Goal: Information Seeking & Learning: Learn about a topic

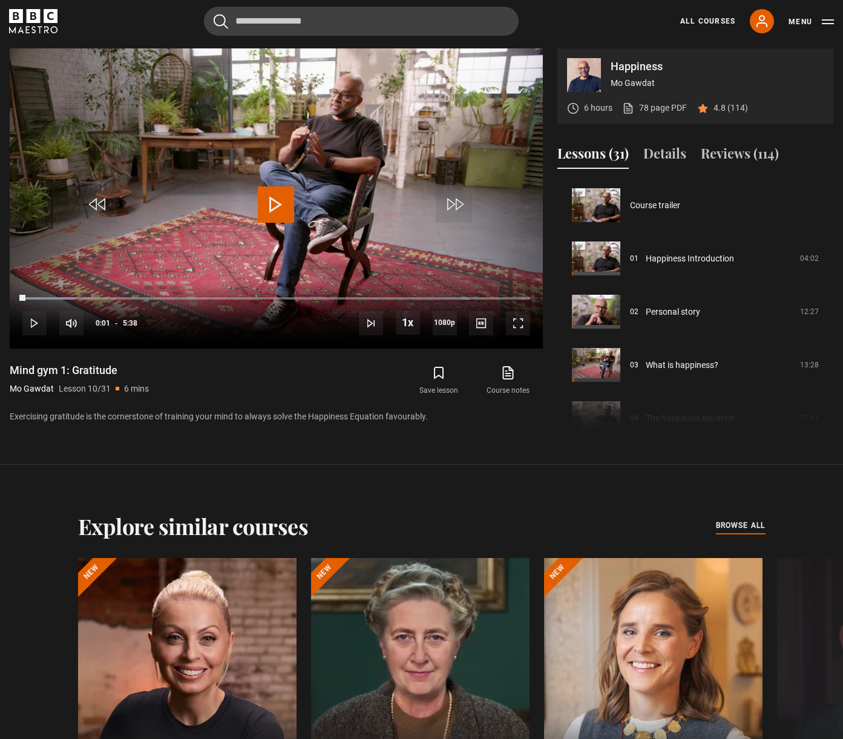
scroll to position [480, 0]
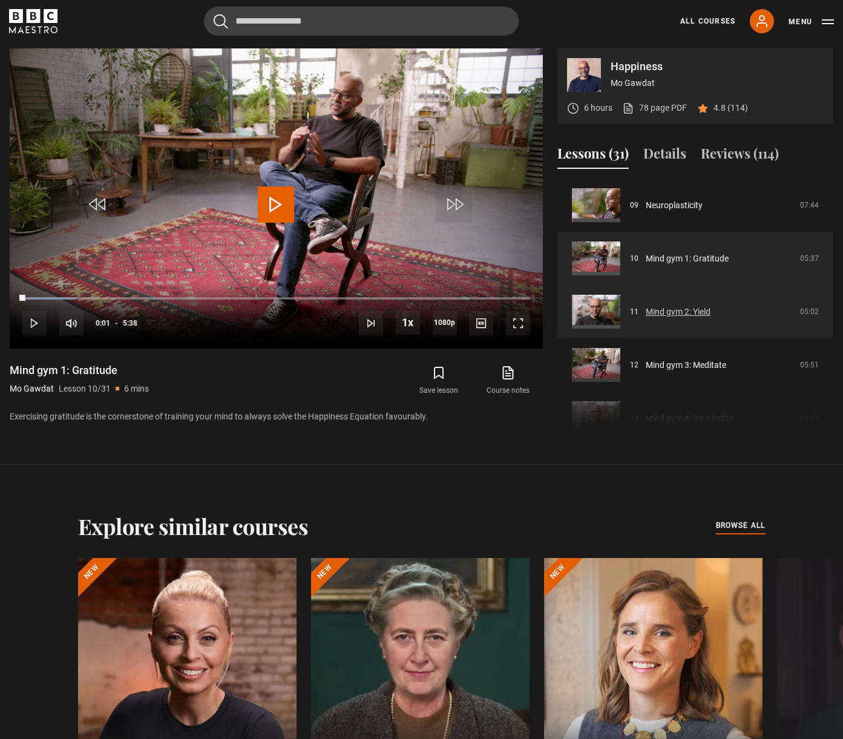
click at [663, 315] on link "Mind gym 2: Yield" at bounding box center [678, 312] width 65 height 13
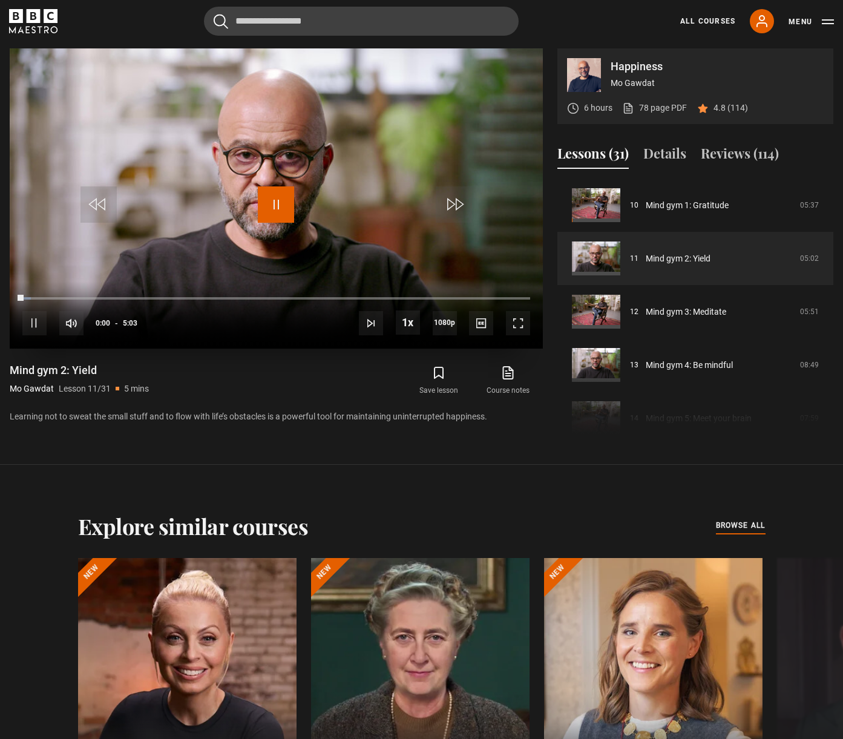
click at [274, 209] on span "Video Player" at bounding box center [276, 204] width 36 height 36
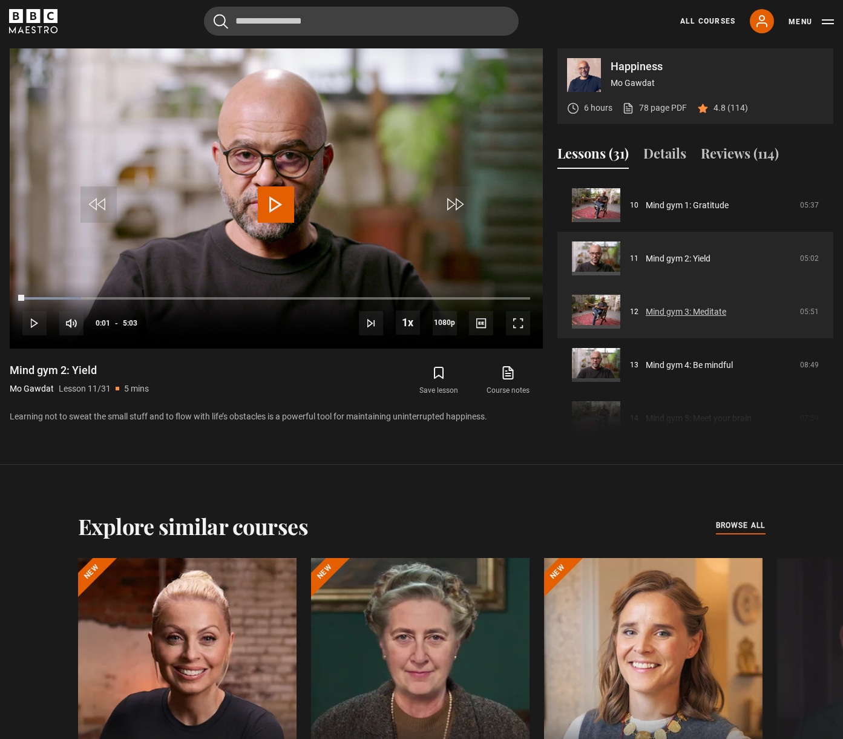
click at [670, 318] on link "Mind gym 3: Meditate" at bounding box center [686, 312] width 81 height 13
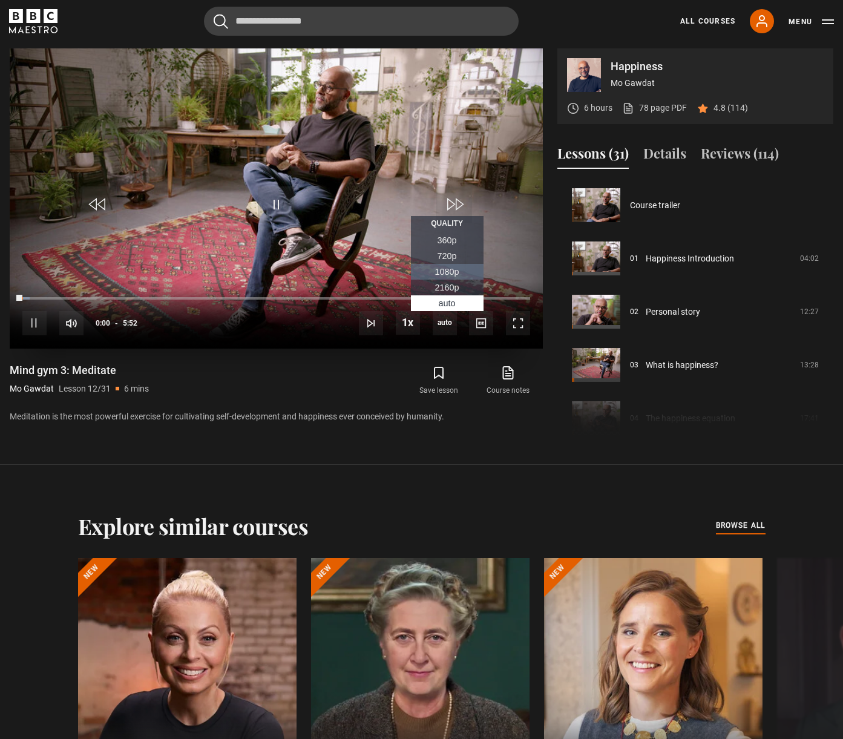
scroll to position [586, 0]
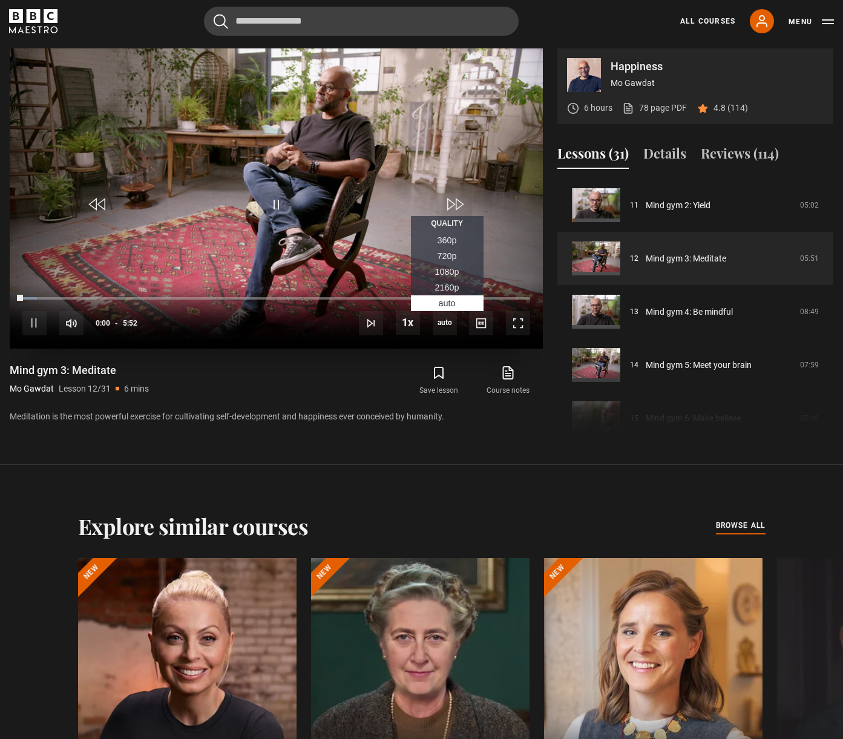
click at [446, 272] on span "1080p" at bounding box center [447, 272] width 24 height 10
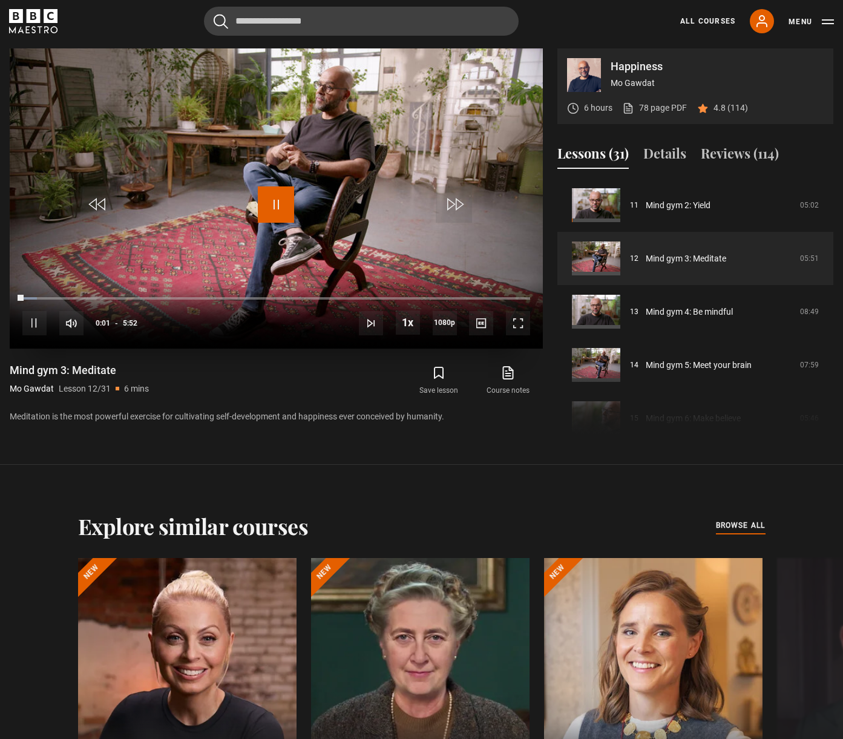
click at [270, 203] on span "Video Player" at bounding box center [276, 204] width 36 height 36
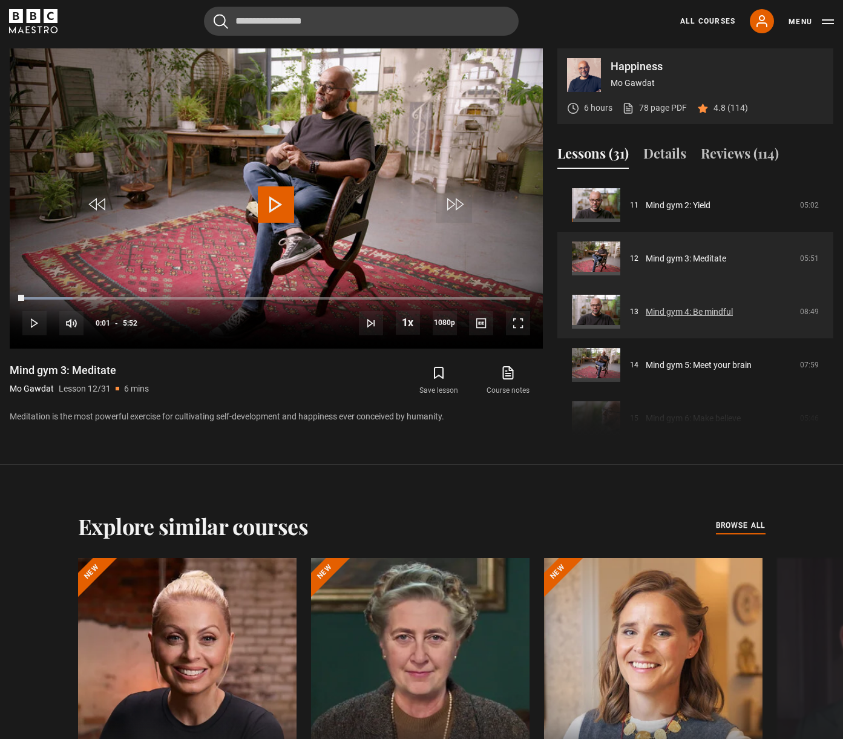
click at [699, 313] on link "Mind gym 4: Be mindful" at bounding box center [689, 312] width 87 height 13
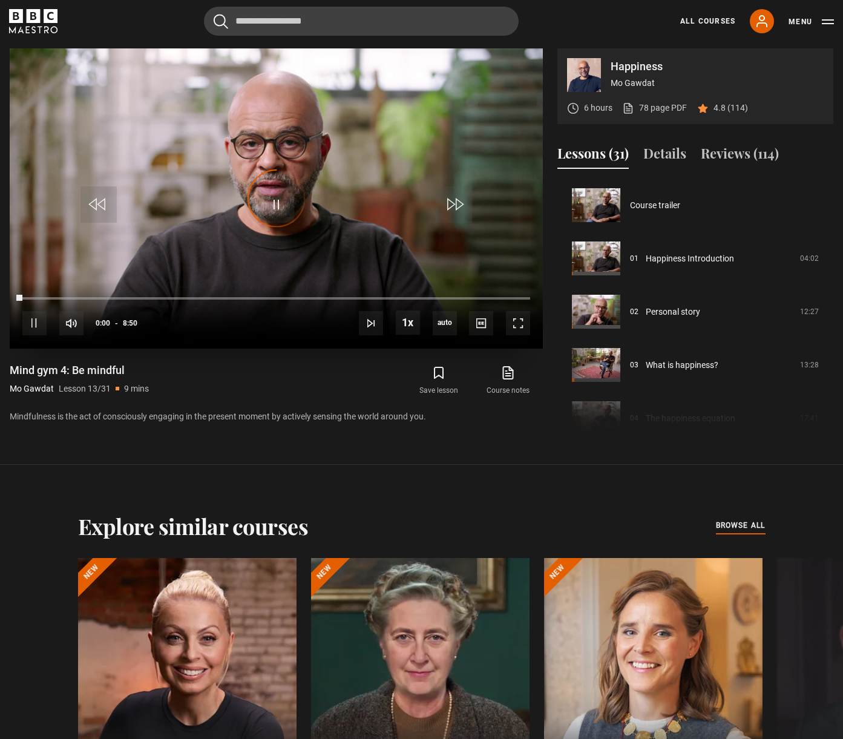
scroll to position [639, 0]
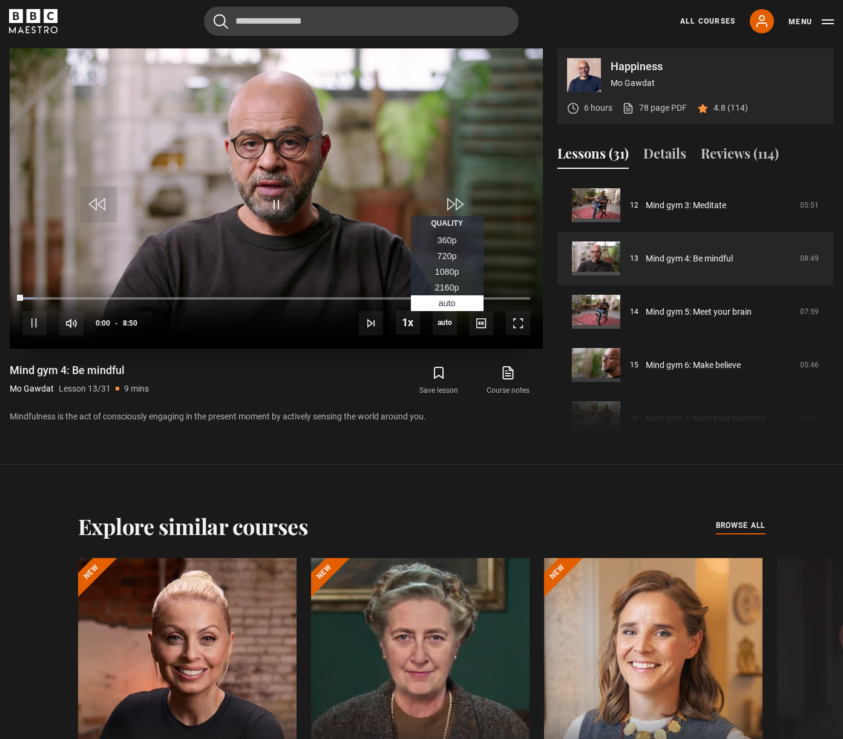
click at [447, 269] on span "1080p" at bounding box center [447, 272] width 24 height 10
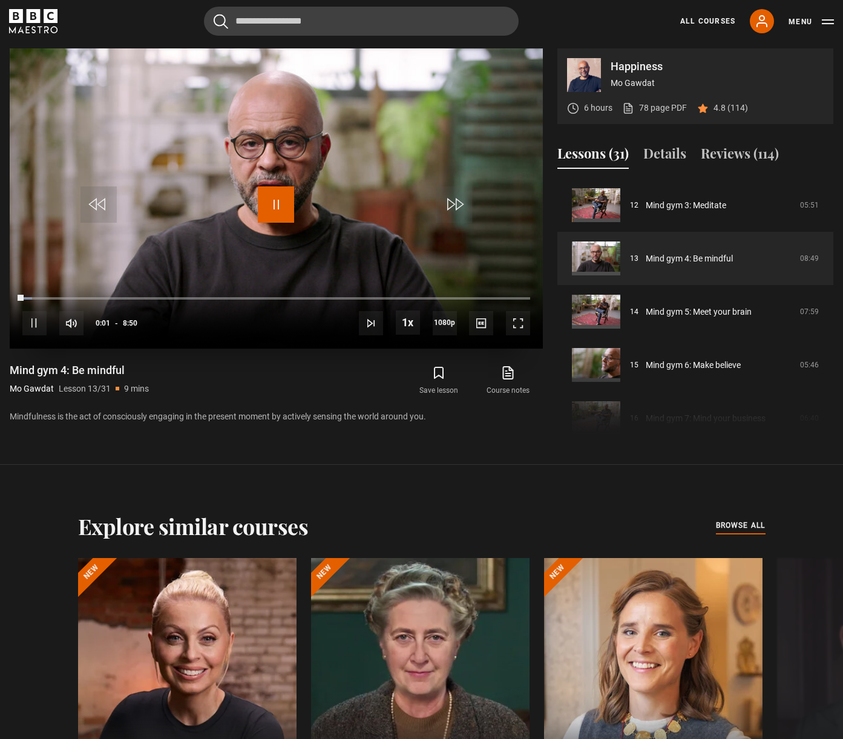
click at [282, 205] on span "Video Player" at bounding box center [276, 204] width 36 height 36
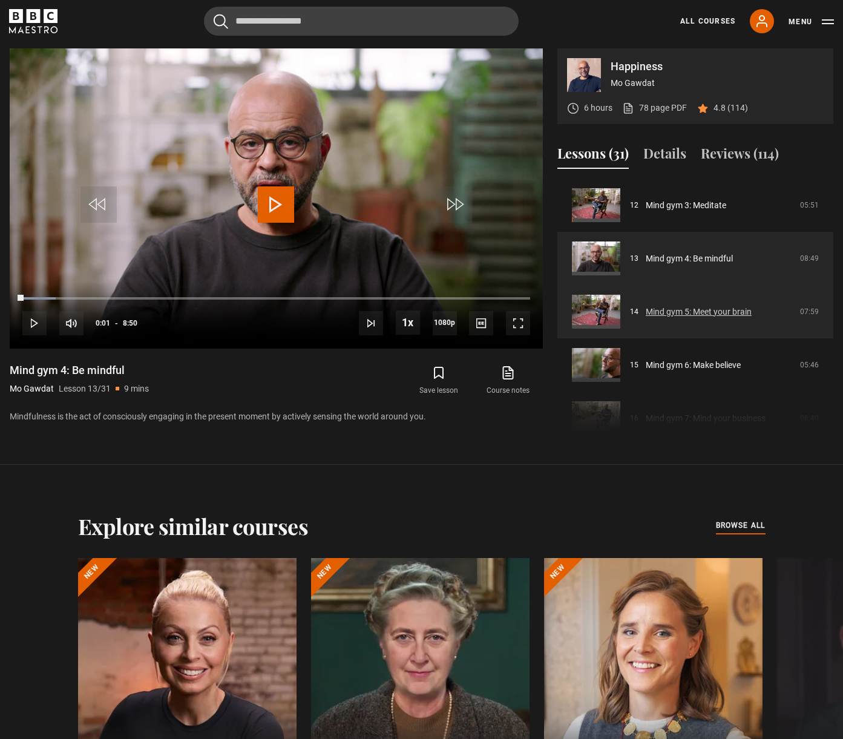
click at [656, 318] on link "Mind gym 5: Meet your brain" at bounding box center [699, 312] width 106 height 13
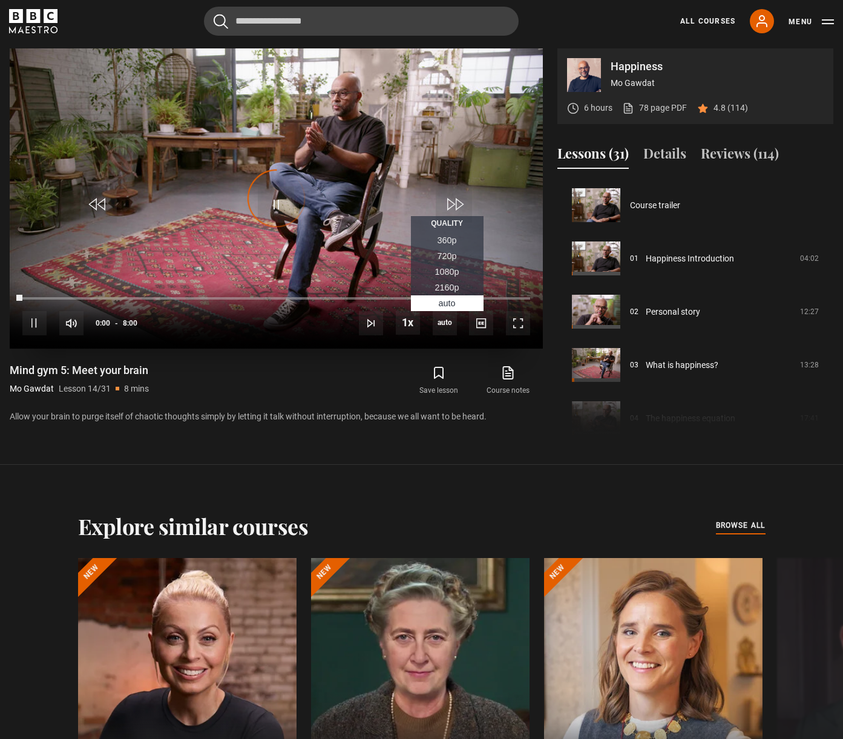
scroll to position [693, 0]
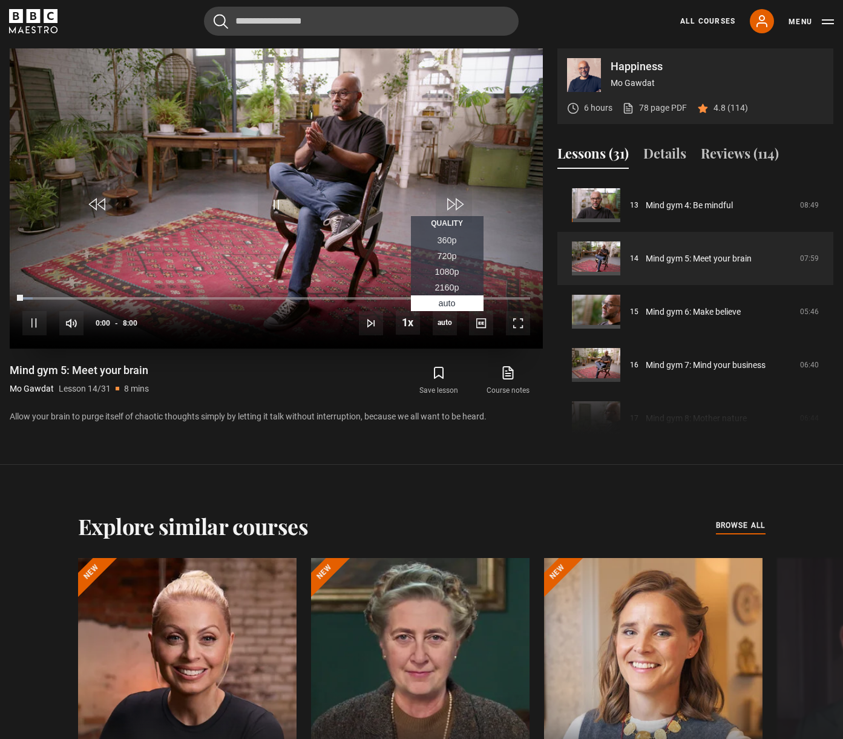
click at [442, 272] on span "1080p" at bounding box center [447, 272] width 24 height 10
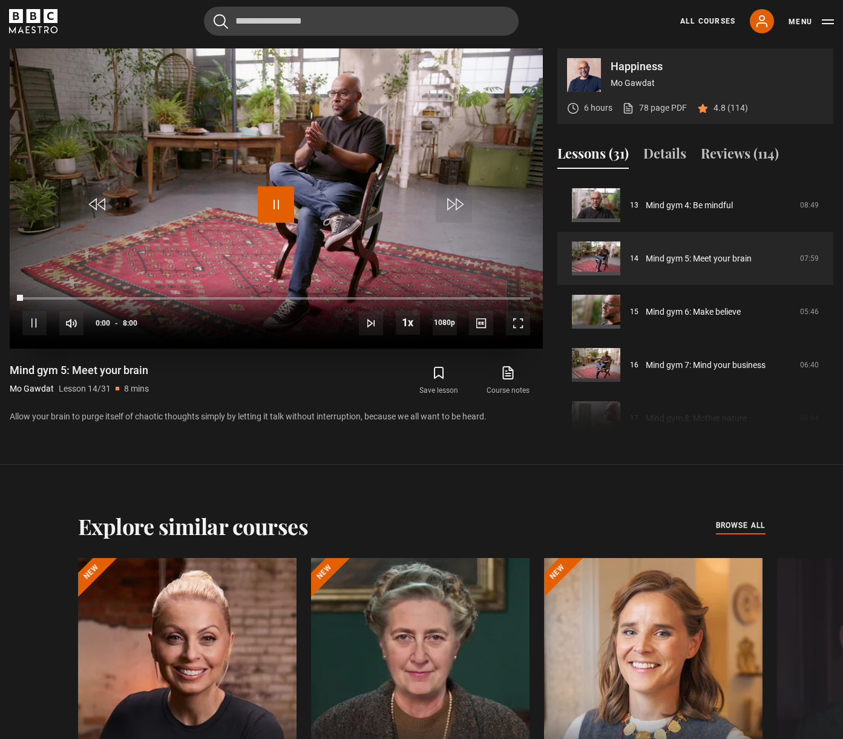
click at [283, 204] on span "Video Player" at bounding box center [276, 204] width 36 height 36
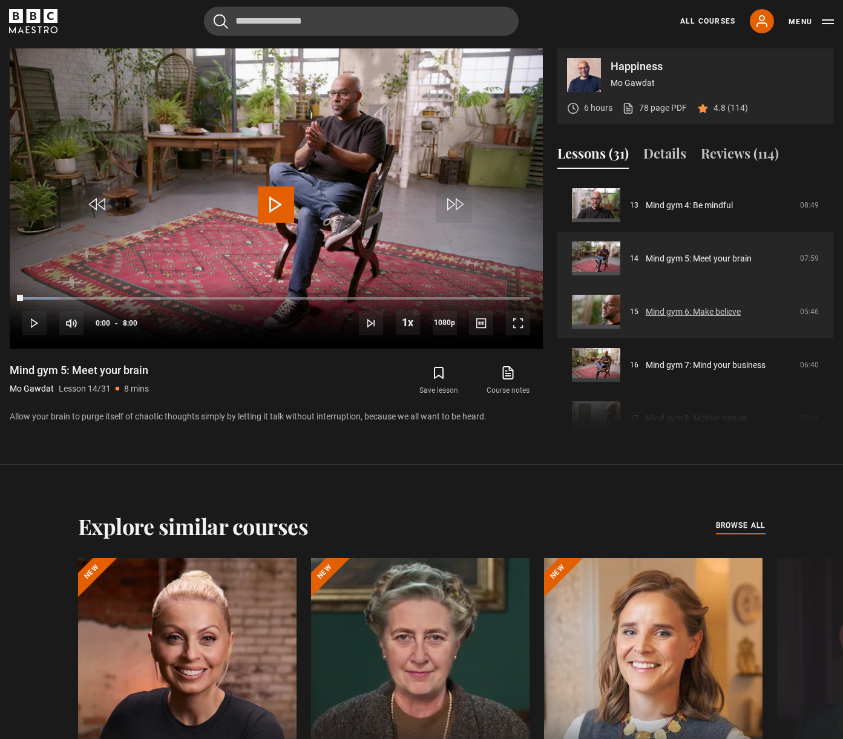
click at [702, 314] on link "Mind gym 6: Make believe" at bounding box center [693, 312] width 95 height 13
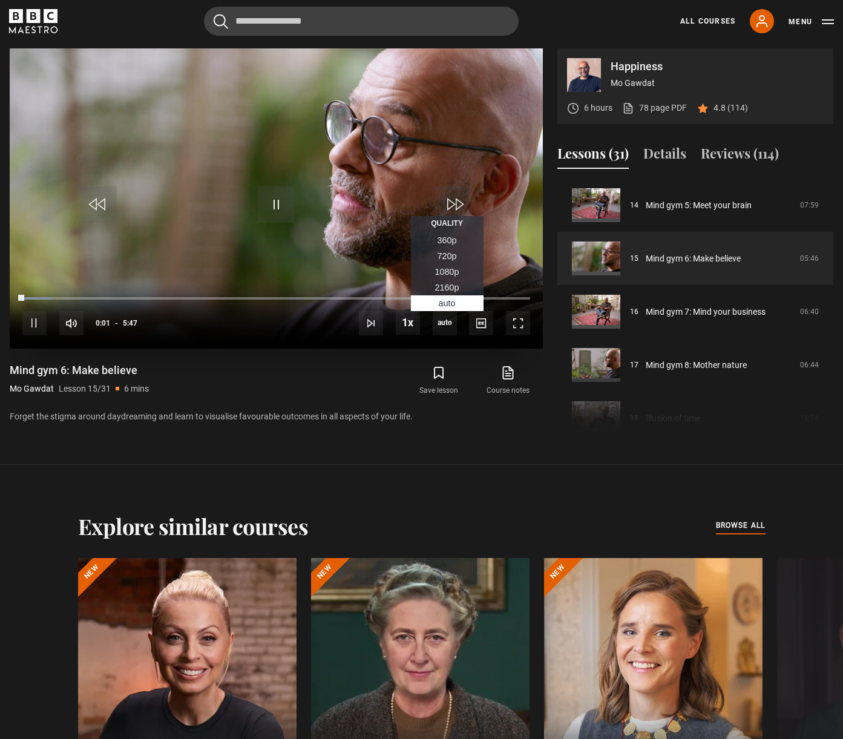
click at [449, 269] on span "1080p" at bounding box center [447, 272] width 24 height 10
click at [302, 222] on video "Video Player" at bounding box center [276, 198] width 533 height 300
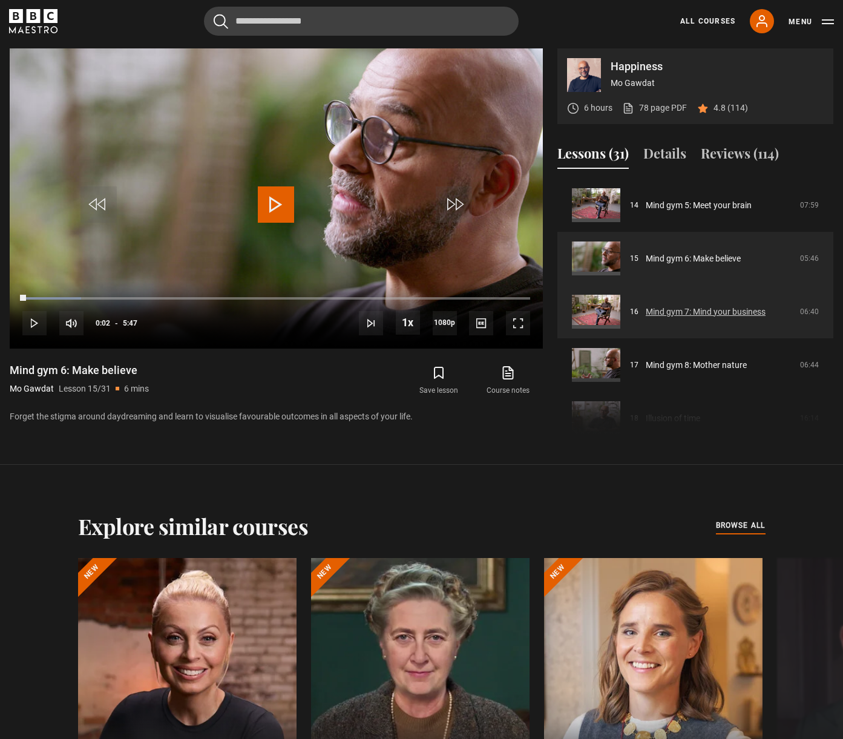
click at [707, 315] on link "Mind gym 7: Mind your business" at bounding box center [706, 312] width 120 height 13
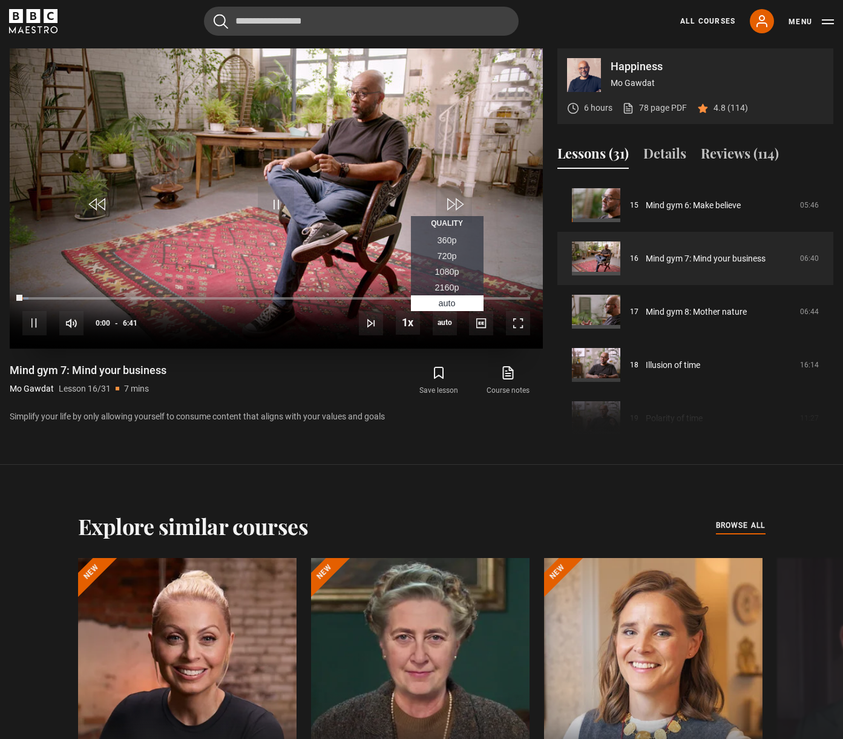
click at [446, 272] on span "1080p" at bounding box center [447, 272] width 24 height 10
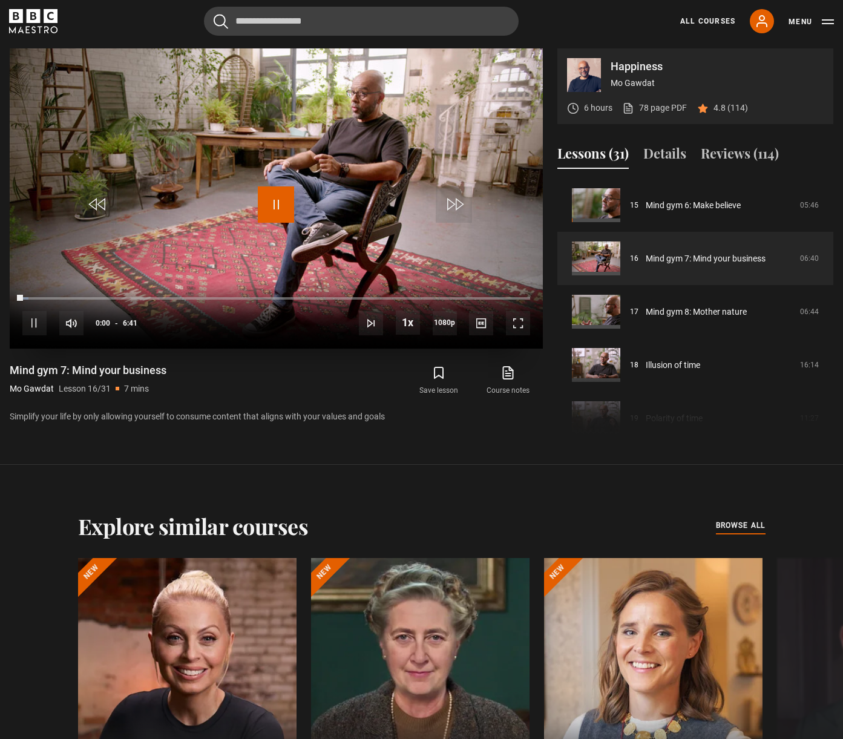
drag, startPoint x: 263, startPoint y: 212, endPoint x: 441, endPoint y: 210, distance: 178.0
click at [262, 211] on span "Video Player" at bounding box center [276, 204] width 36 height 36
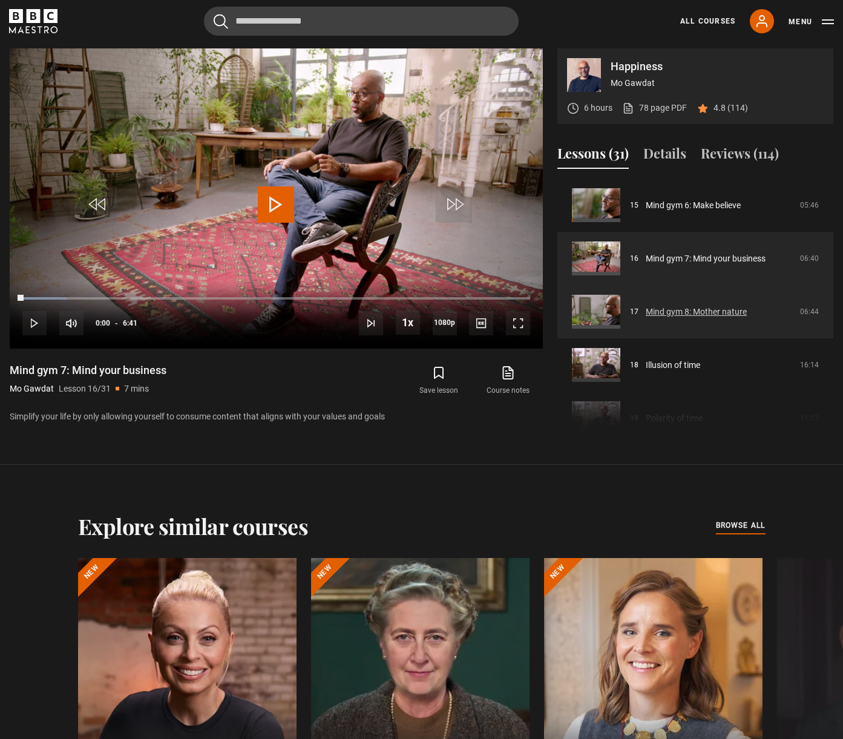
click at [702, 317] on link "Mind gym 8: Mother nature" at bounding box center [696, 312] width 101 height 13
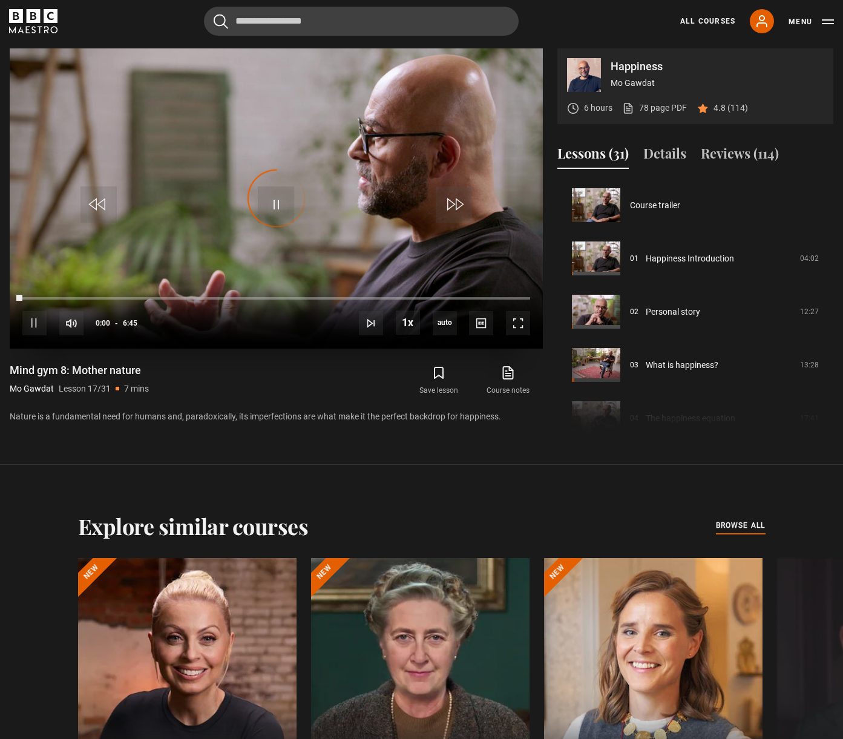
scroll to position [852, 0]
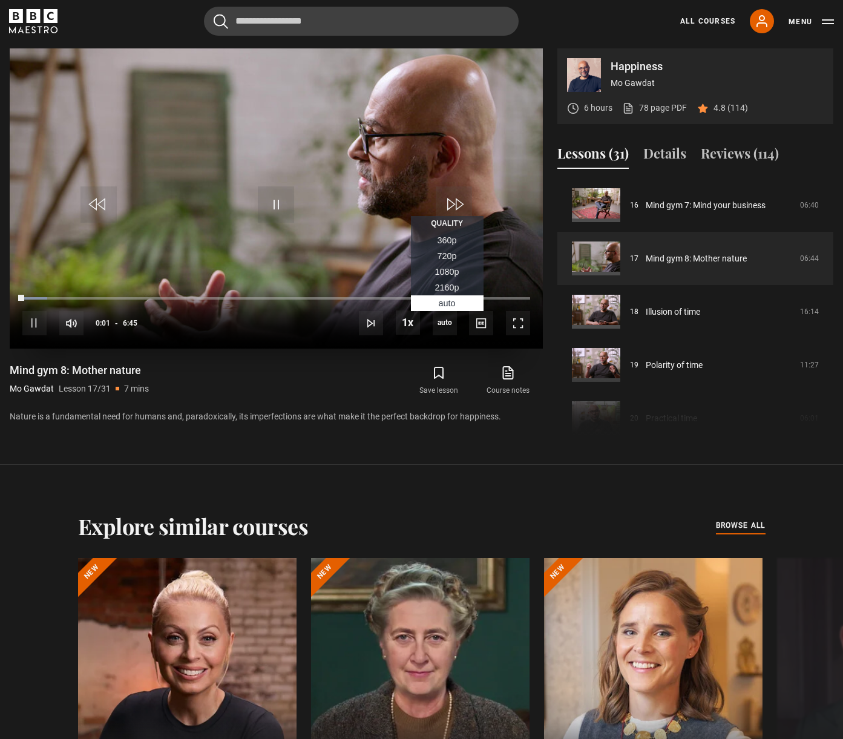
click at [444, 272] on span "1080p" at bounding box center [447, 272] width 24 height 10
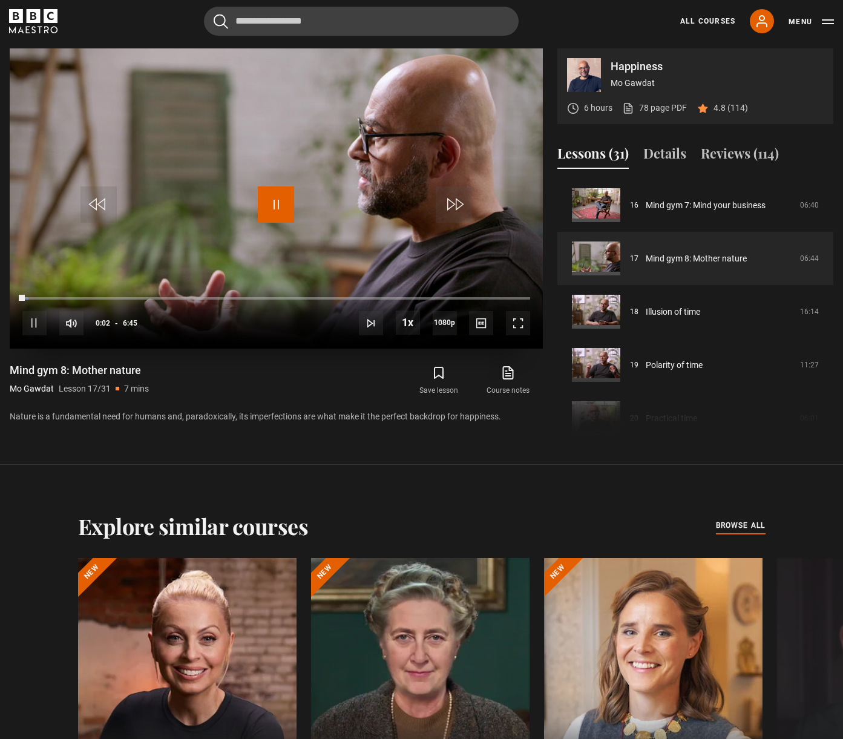
click at [285, 198] on span "Video Player" at bounding box center [276, 204] width 36 height 36
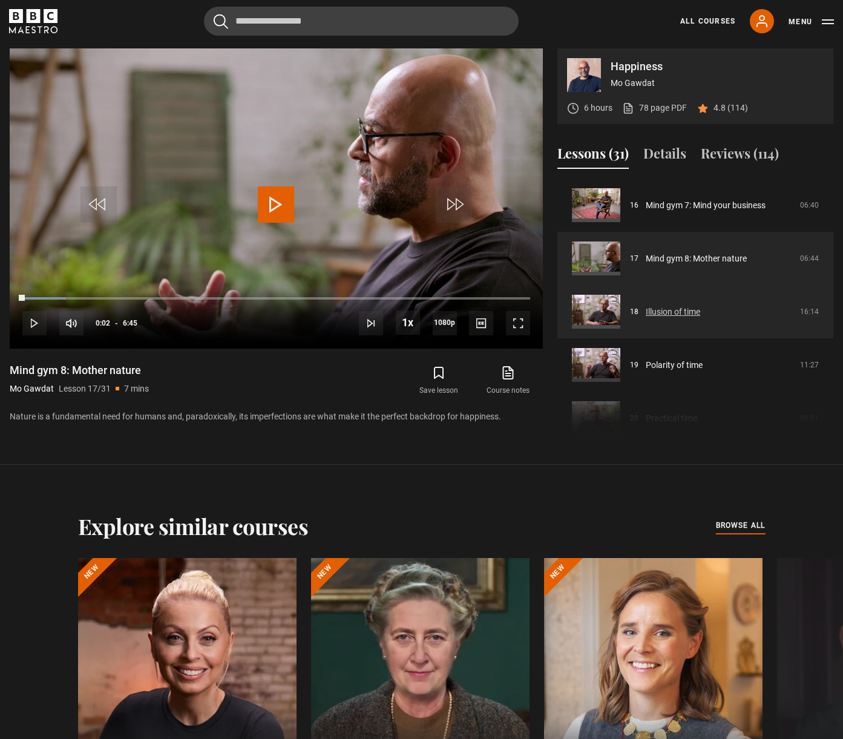
click at [693, 312] on link "Illusion of time" at bounding box center [673, 312] width 54 height 13
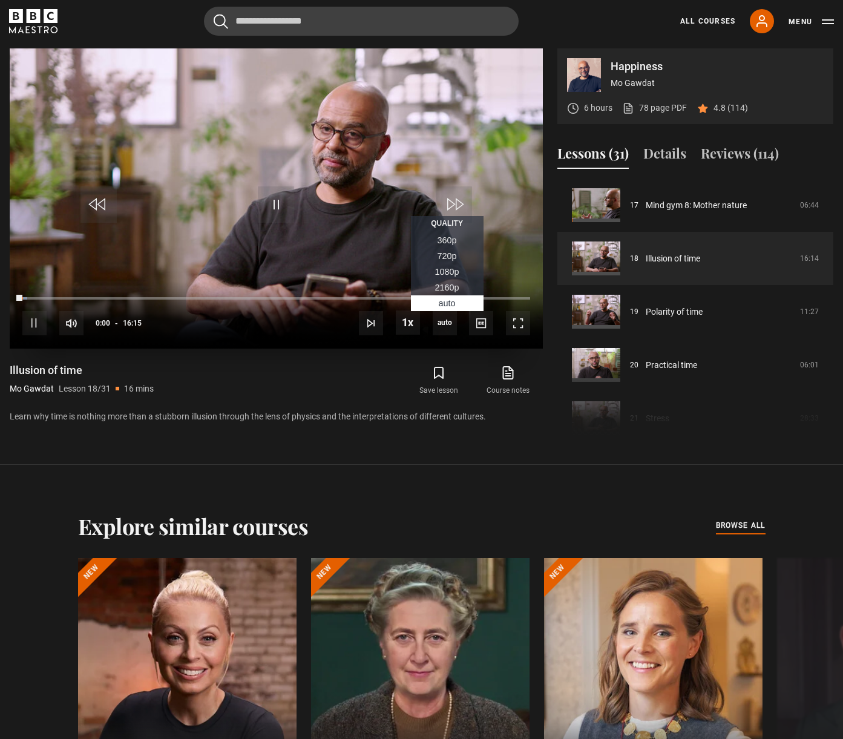
click at [438, 276] on span "1080p" at bounding box center [447, 272] width 24 height 10
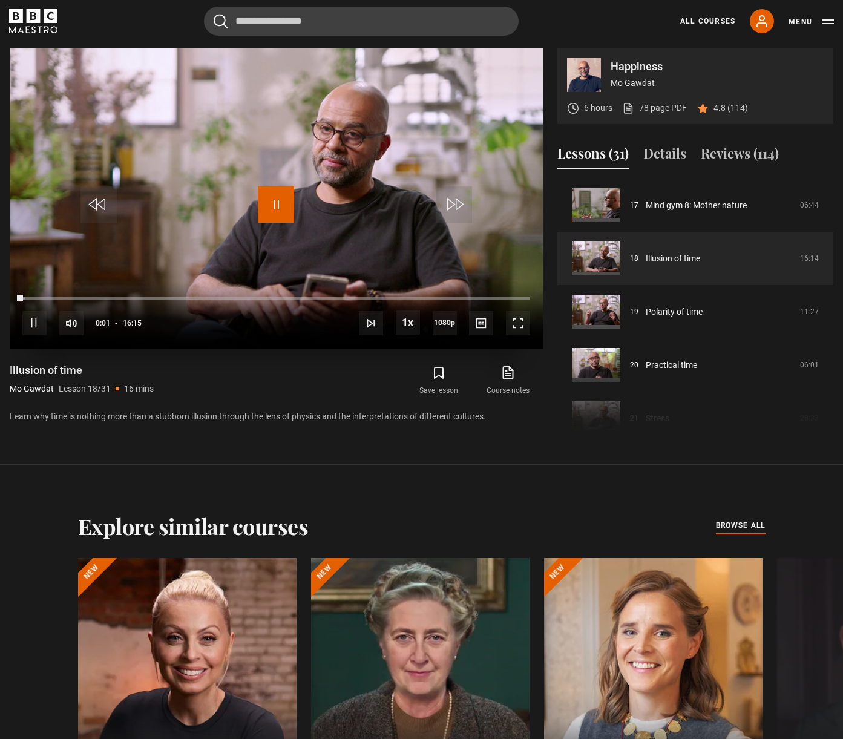
click at [281, 208] on span "Video Player" at bounding box center [276, 204] width 36 height 36
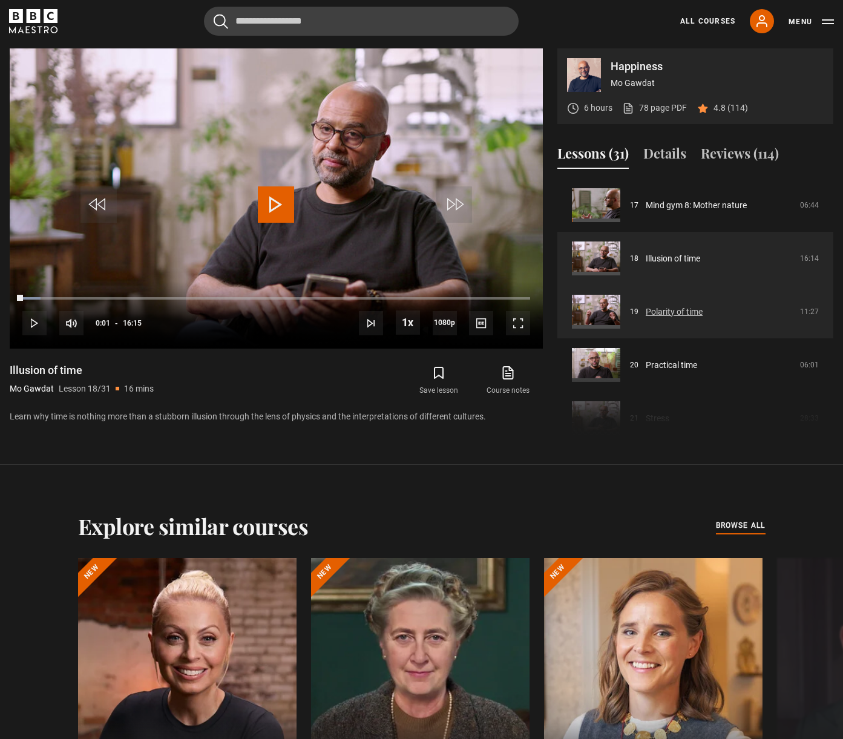
click at [678, 318] on link "Polarity of time" at bounding box center [674, 312] width 57 height 13
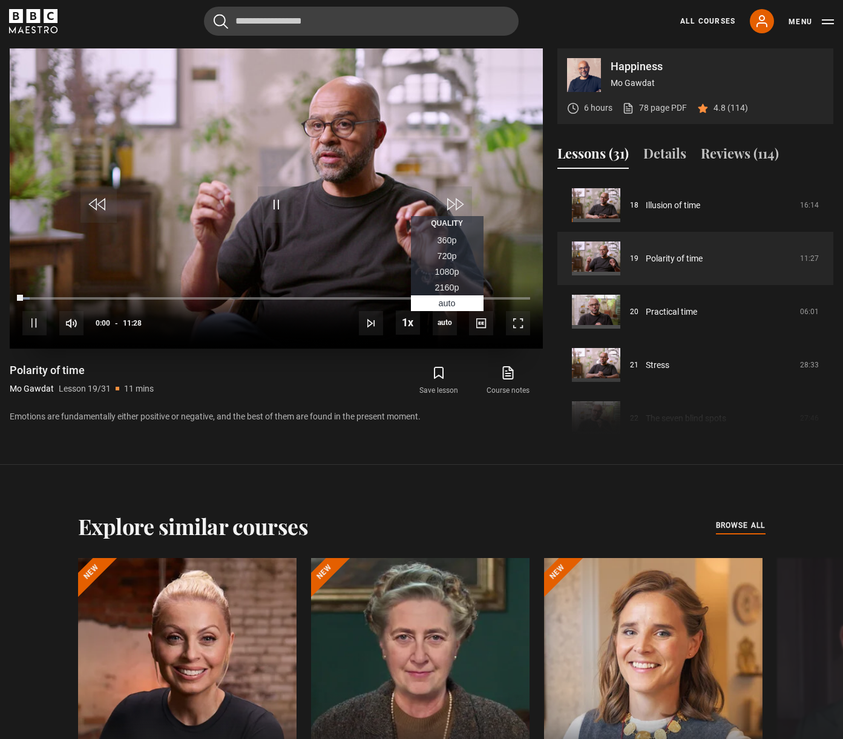
click at [446, 269] on span "1080p" at bounding box center [447, 272] width 24 height 10
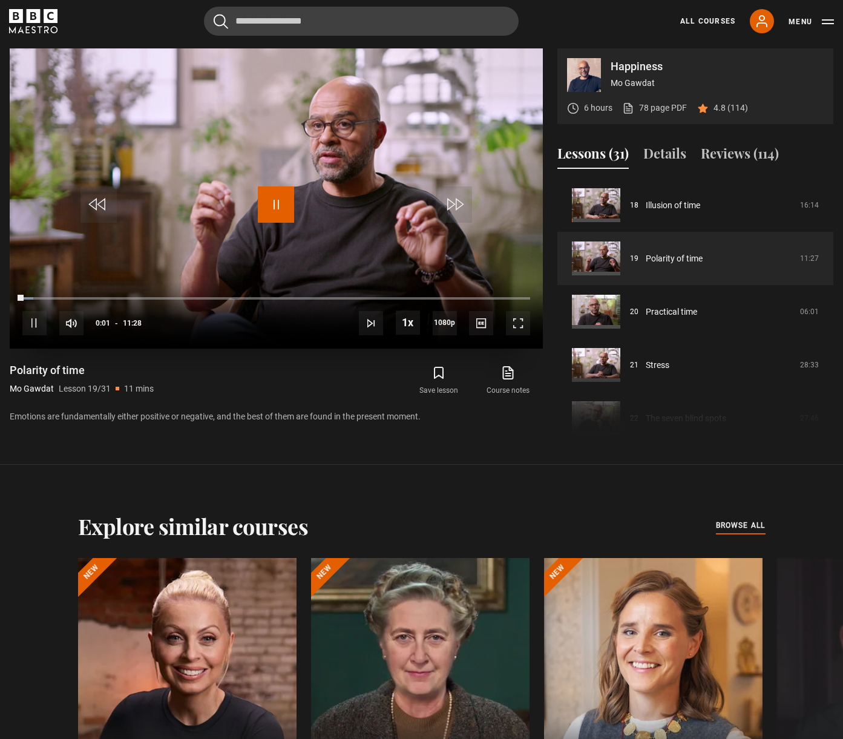
click at [279, 199] on span "Video Player" at bounding box center [276, 204] width 36 height 36
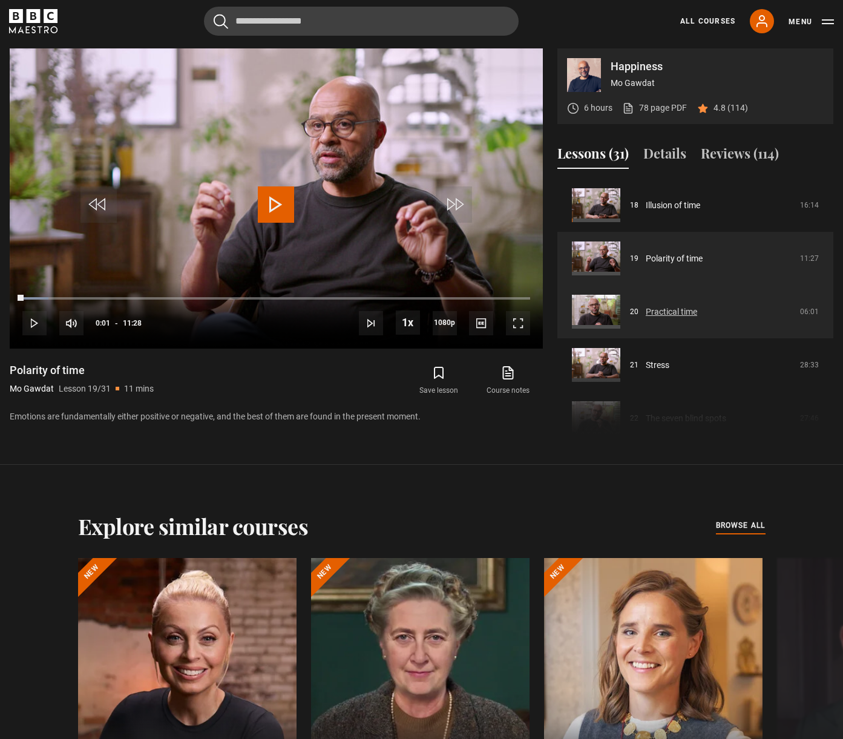
click at [688, 314] on link "Practical time" at bounding box center [671, 312] width 51 height 13
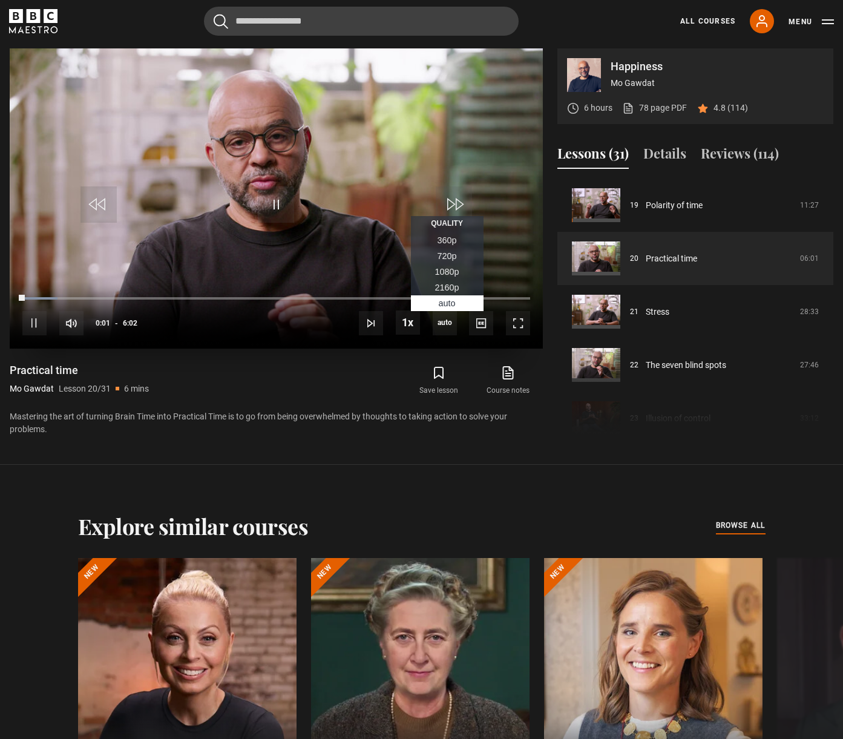
click at [445, 271] on span "1080p" at bounding box center [447, 272] width 24 height 10
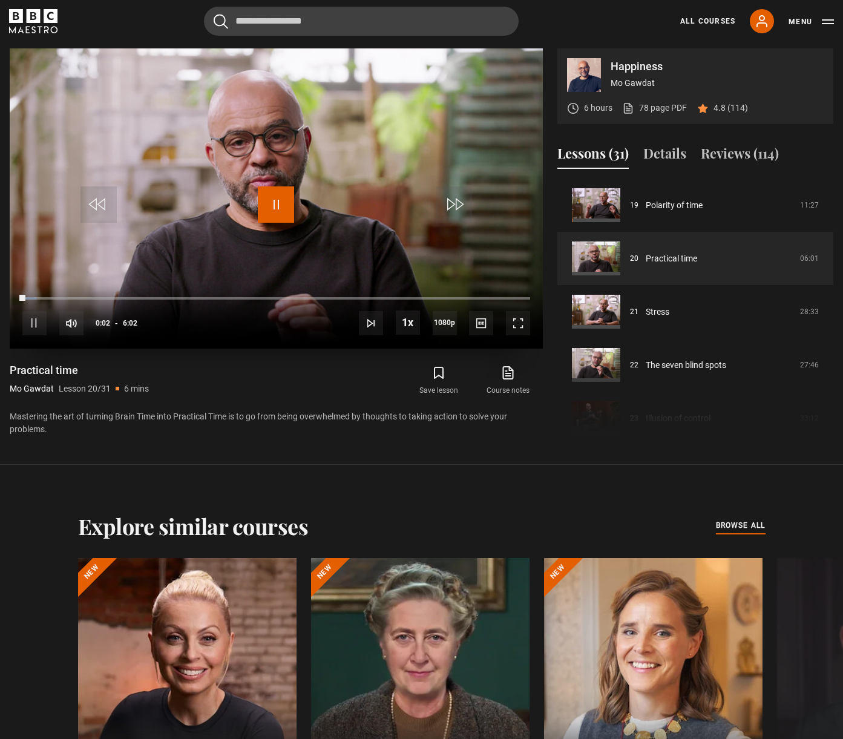
click at [277, 193] on span "Video Player" at bounding box center [276, 204] width 36 height 36
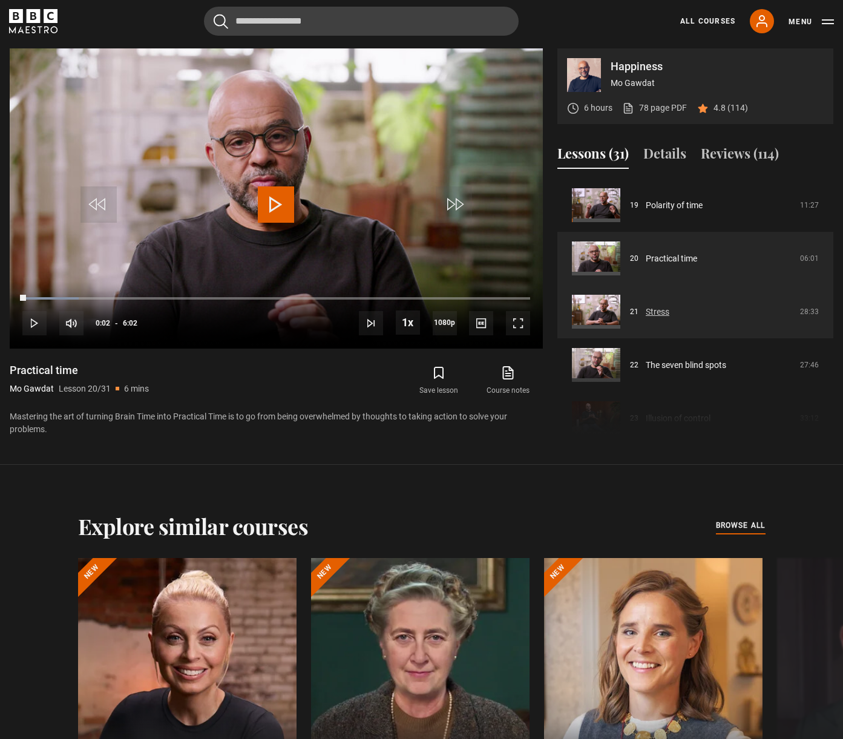
click at [659, 316] on link "Stress" at bounding box center [658, 312] width 24 height 13
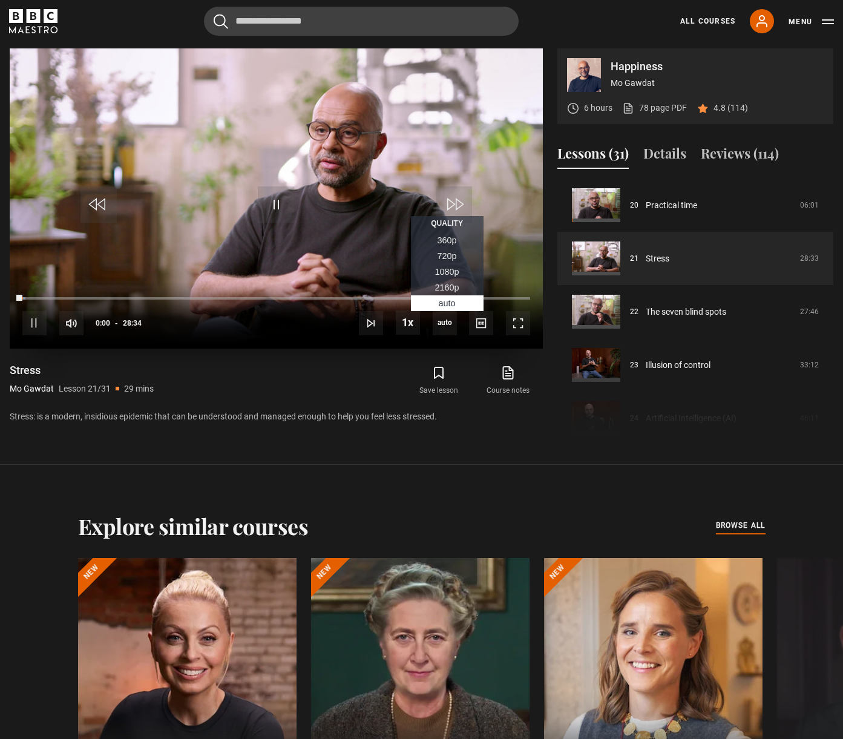
click at [438, 275] on span "1080p" at bounding box center [447, 272] width 24 height 10
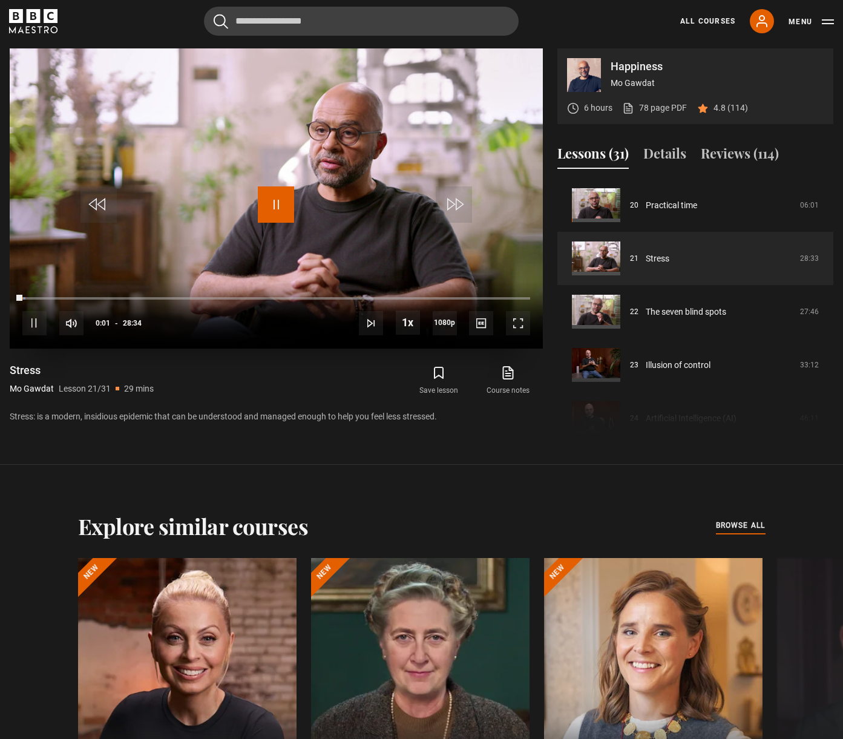
click at [272, 212] on span "Video Player" at bounding box center [276, 204] width 36 height 36
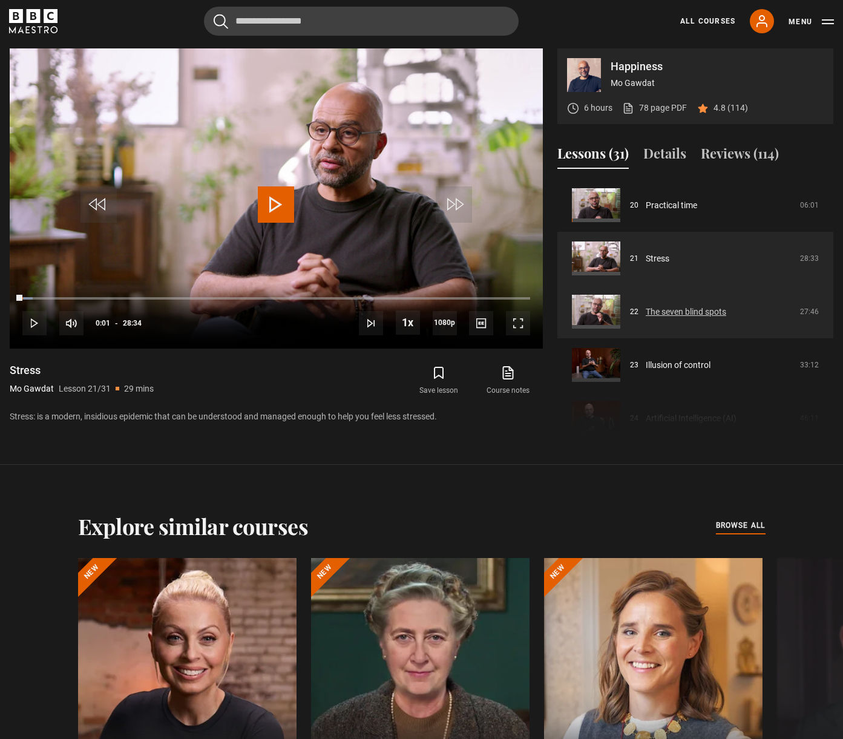
click at [703, 309] on link "The seven blind spots" at bounding box center [686, 312] width 81 height 13
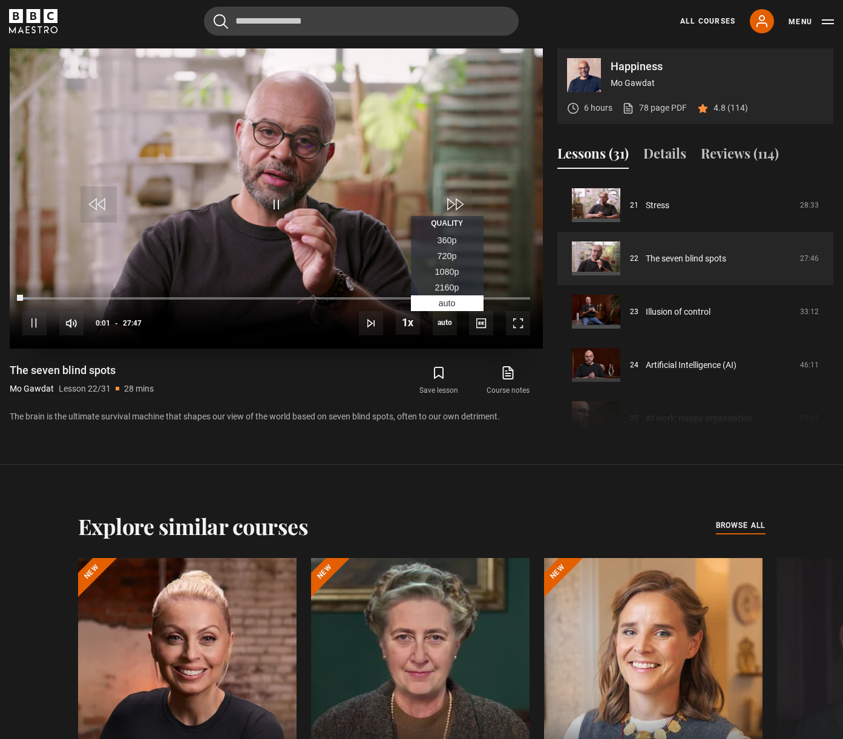
click at [442, 272] on span "1080p" at bounding box center [447, 272] width 24 height 10
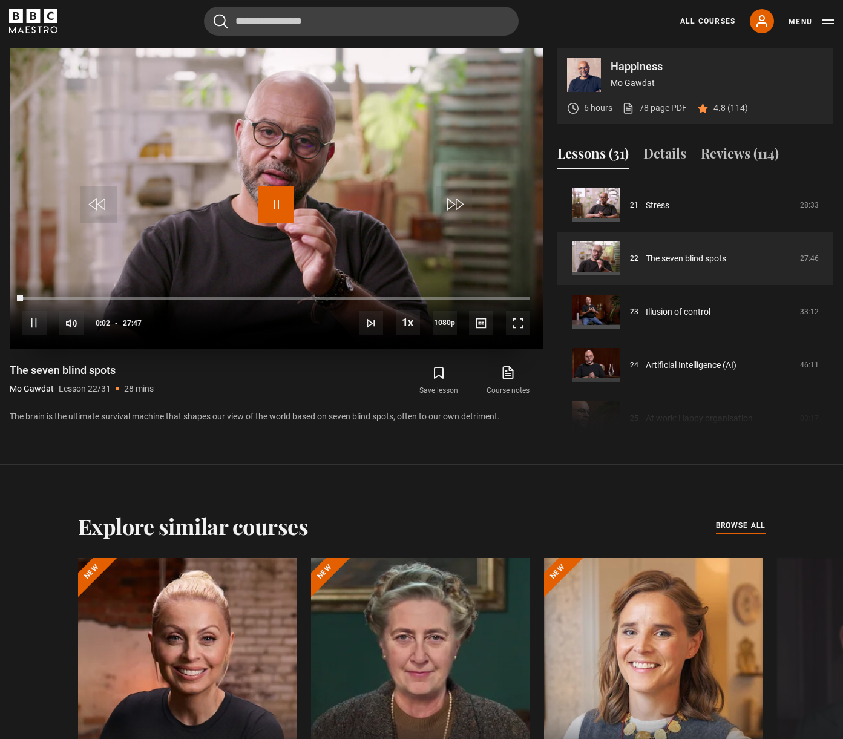
click at [281, 213] on span "Video Player" at bounding box center [276, 204] width 36 height 36
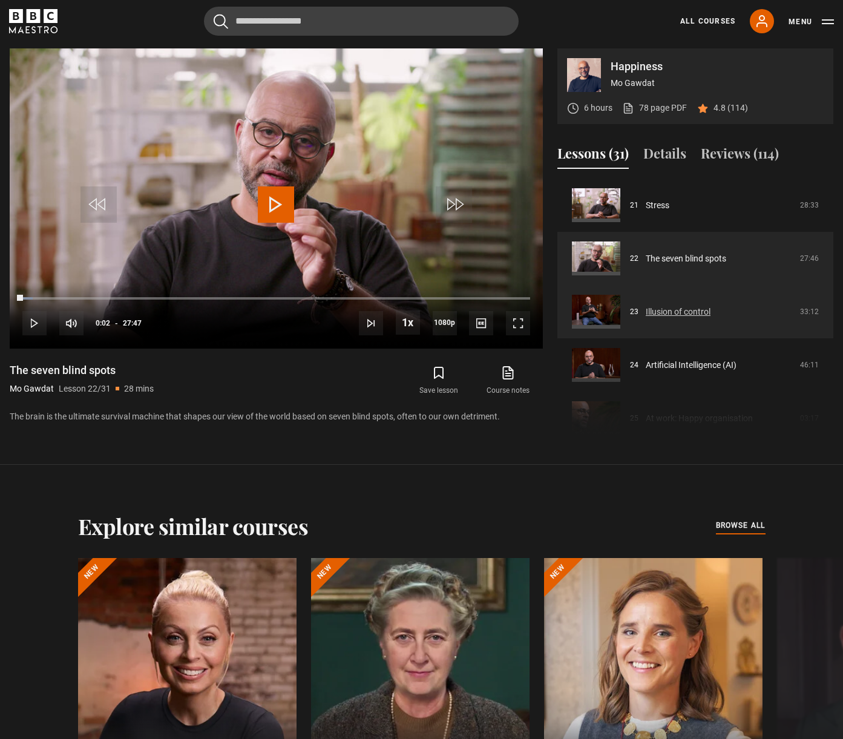
click at [697, 316] on link "Illusion of control" at bounding box center [678, 312] width 65 height 13
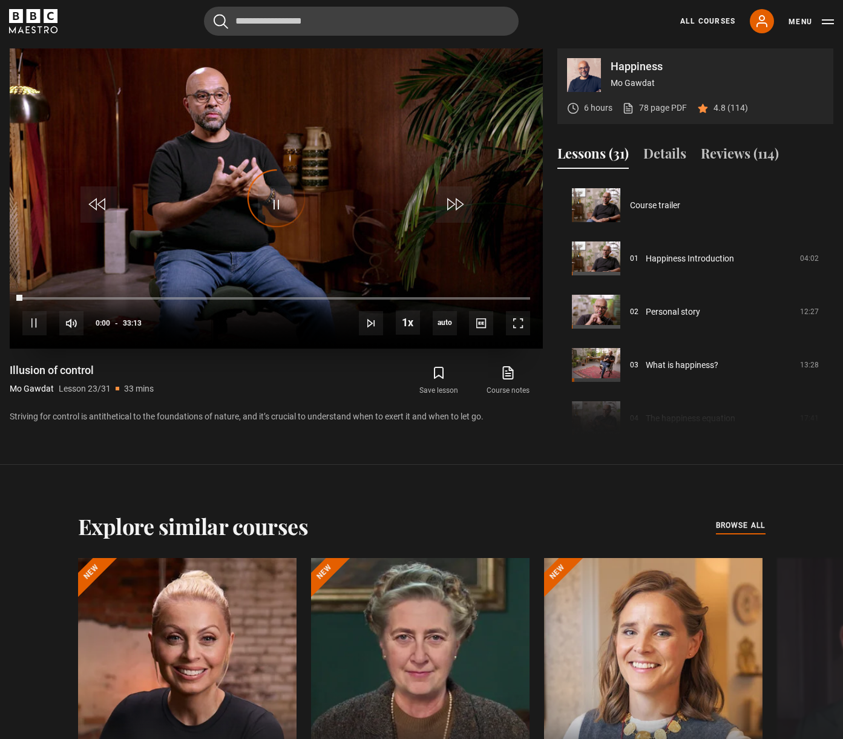
scroll to position [1172, 0]
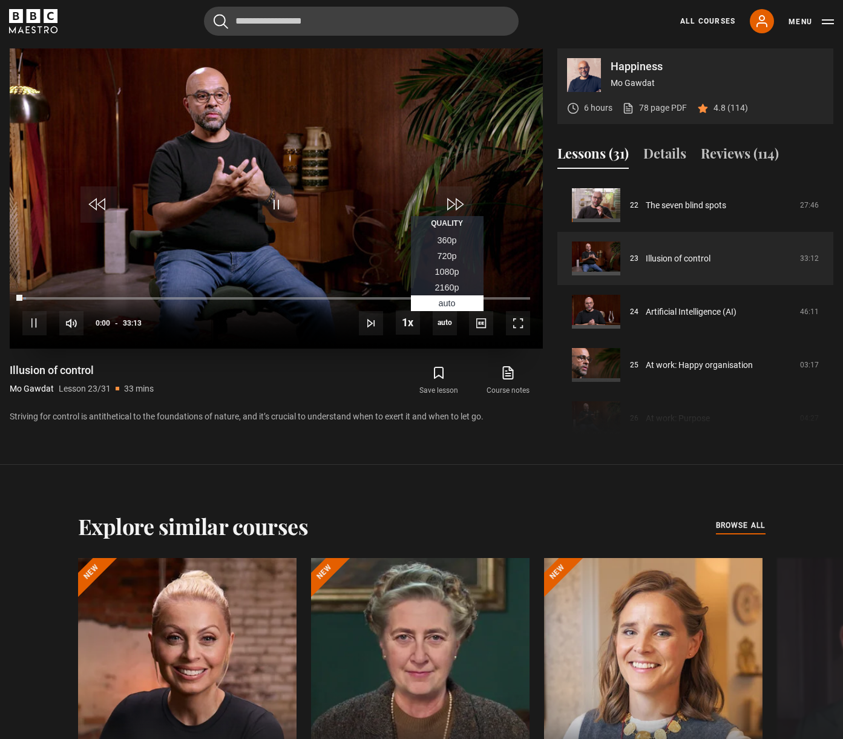
click at [440, 272] on span "1080p" at bounding box center [447, 272] width 24 height 10
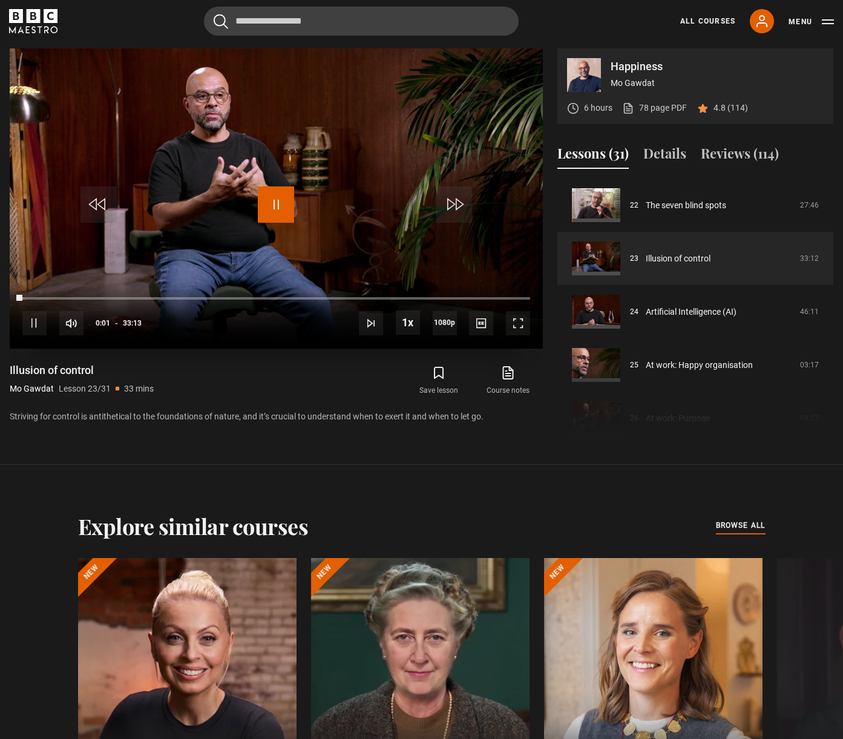
click at [283, 202] on span "Video Player" at bounding box center [276, 204] width 36 height 36
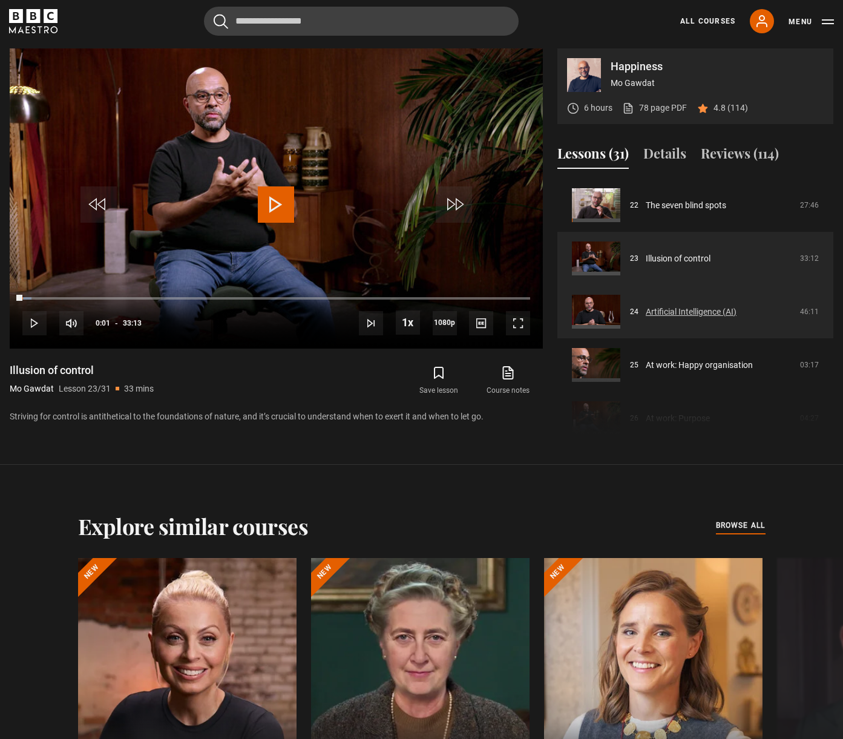
click at [661, 316] on link "Artificial Intelligence (AI)" at bounding box center [691, 312] width 91 height 13
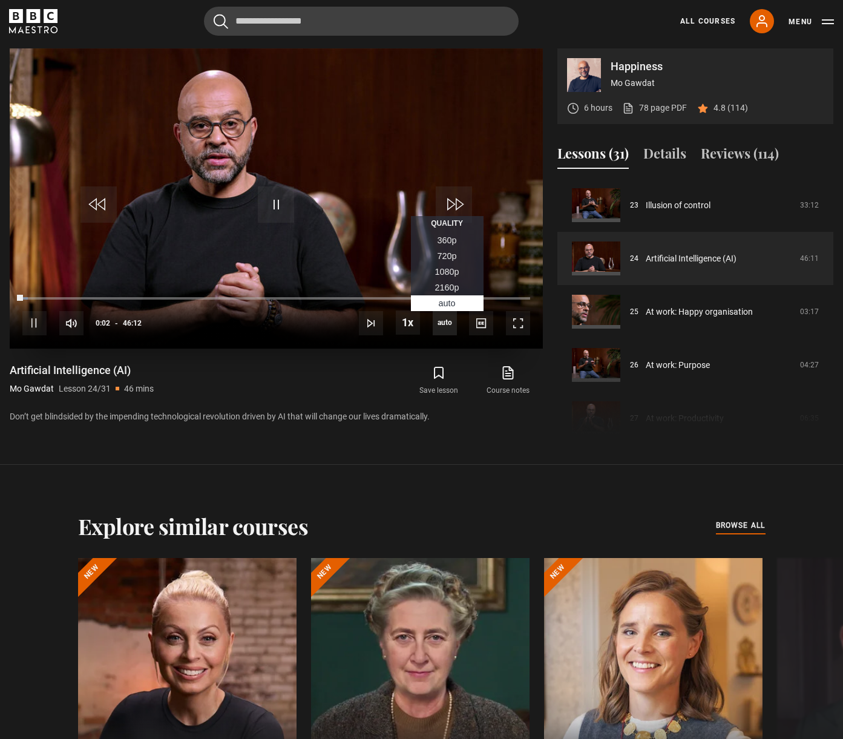
click at [442, 323] on span "auto" at bounding box center [445, 323] width 24 height 24
click at [446, 274] on span "1080p" at bounding box center [447, 272] width 24 height 10
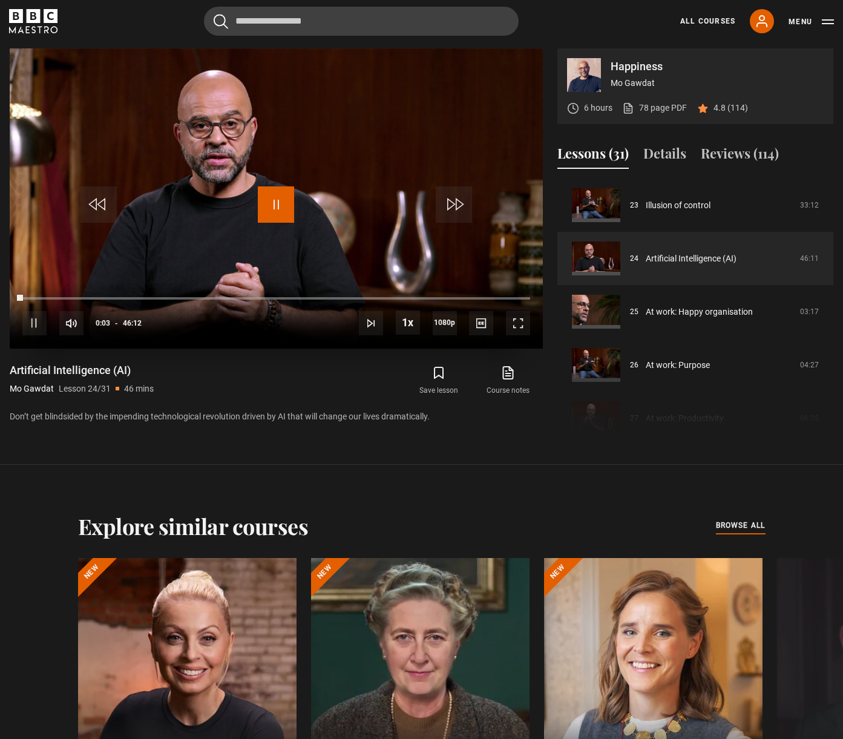
click at [275, 211] on span "Video Player" at bounding box center [276, 204] width 36 height 36
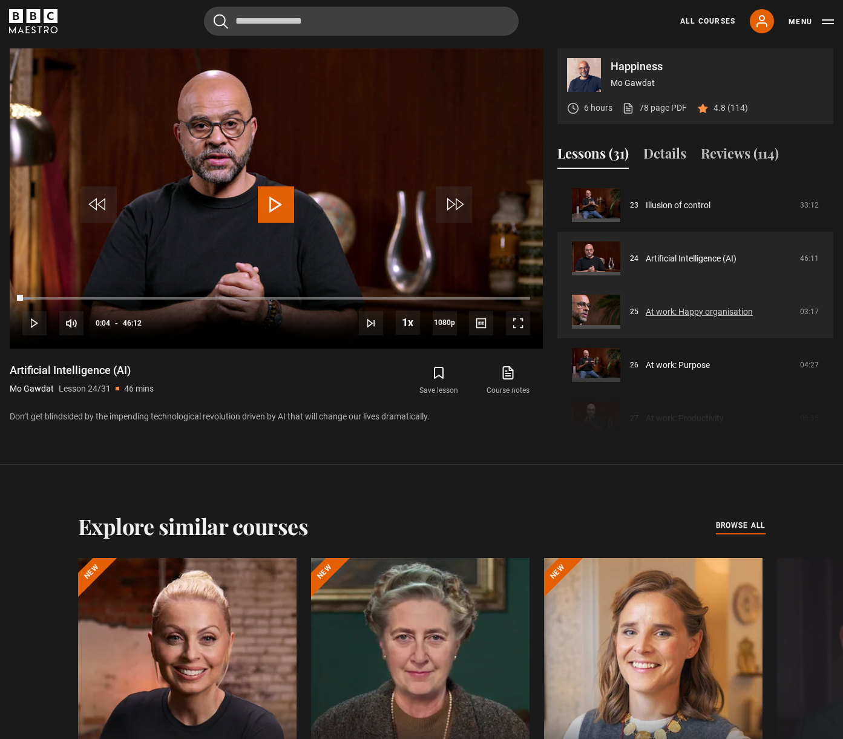
click at [707, 311] on link "At work: Happy organisation" at bounding box center [699, 312] width 107 height 13
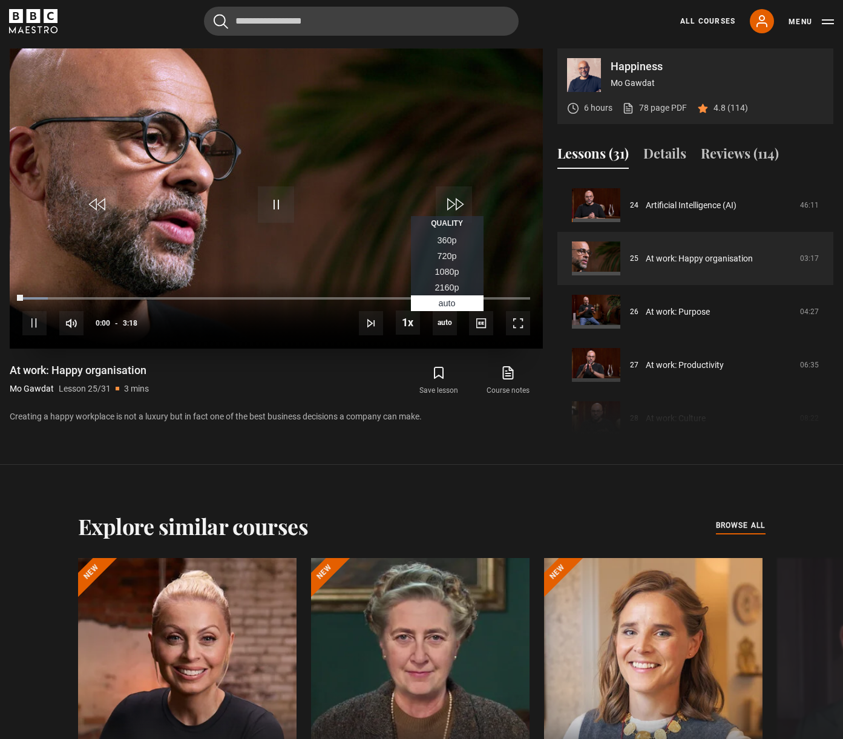
click at [443, 274] on span "1080p" at bounding box center [447, 272] width 24 height 10
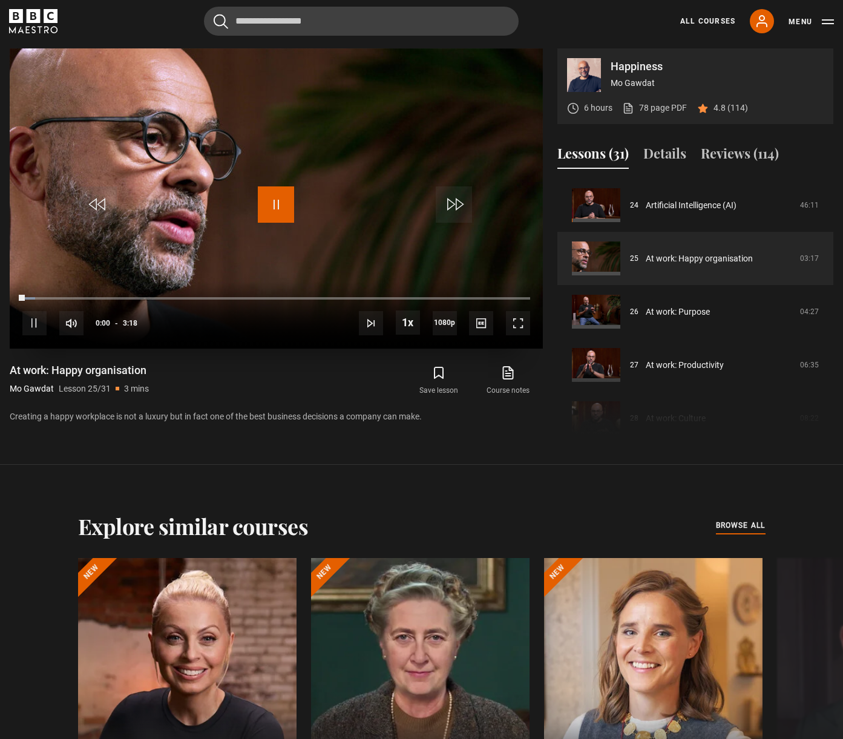
click at [288, 204] on span "Video Player" at bounding box center [276, 204] width 36 height 36
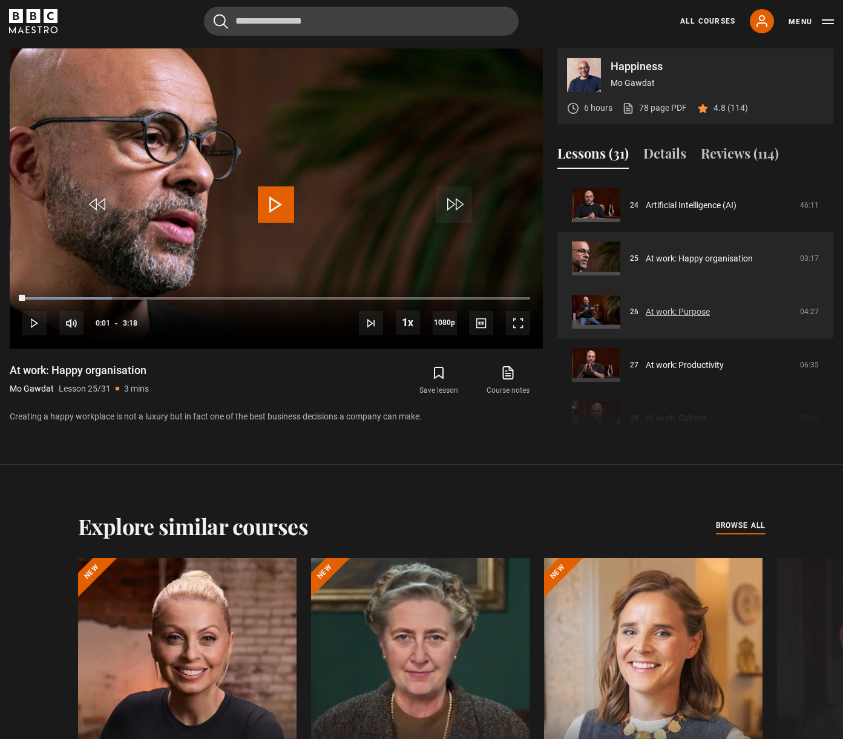
click at [693, 311] on link "At work: Purpose" at bounding box center [678, 312] width 64 height 13
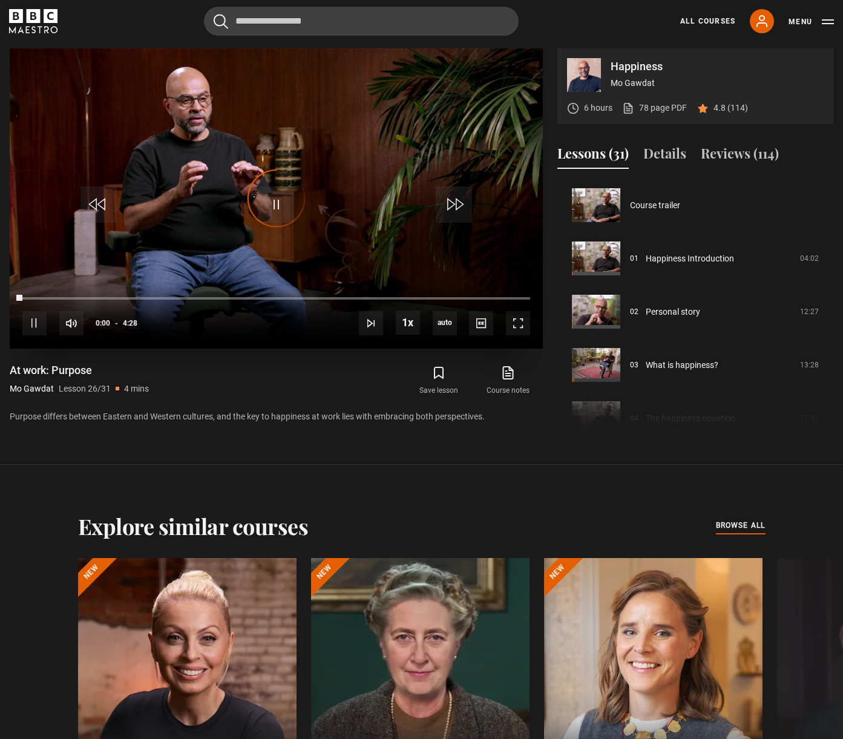
scroll to position [1332, 0]
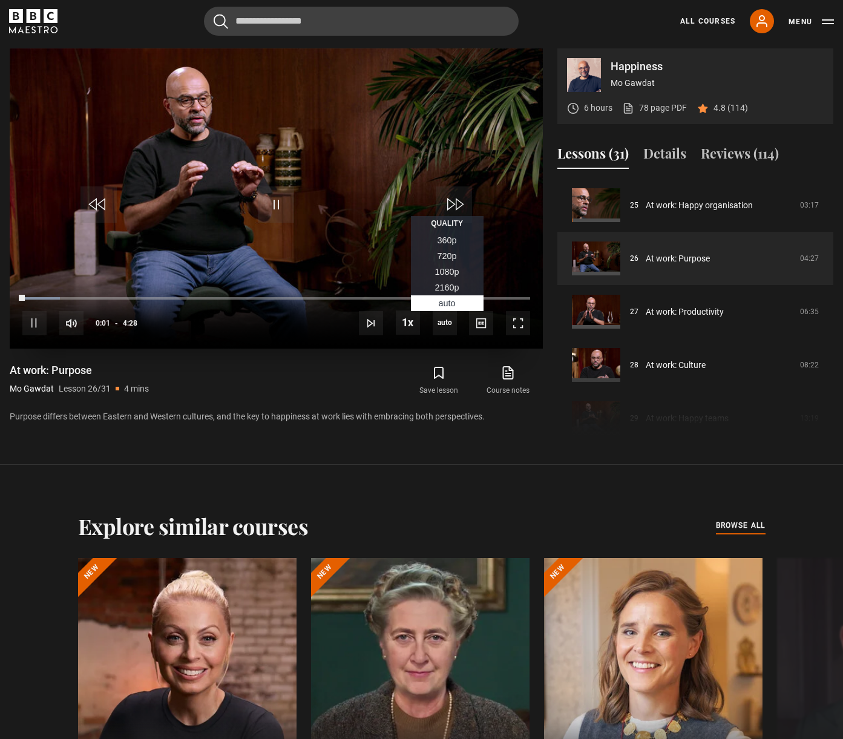
click at [455, 269] on span "1080p" at bounding box center [447, 272] width 24 height 10
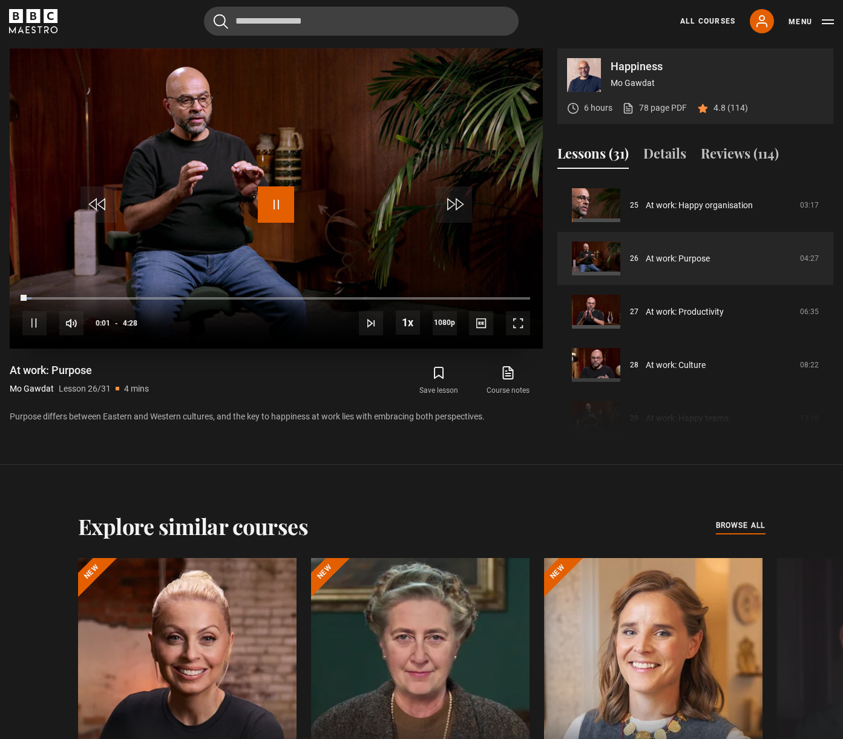
click at [290, 206] on span "Video Player" at bounding box center [276, 204] width 36 height 36
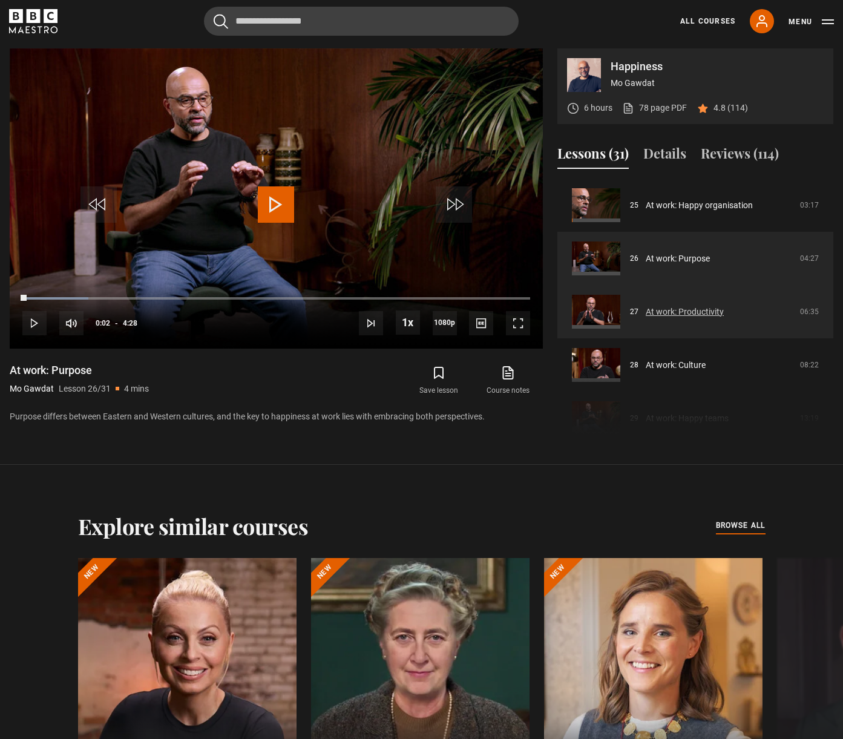
click at [696, 316] on link "At work: Productivity" at bounding box center [685, 312] width 78 height 13
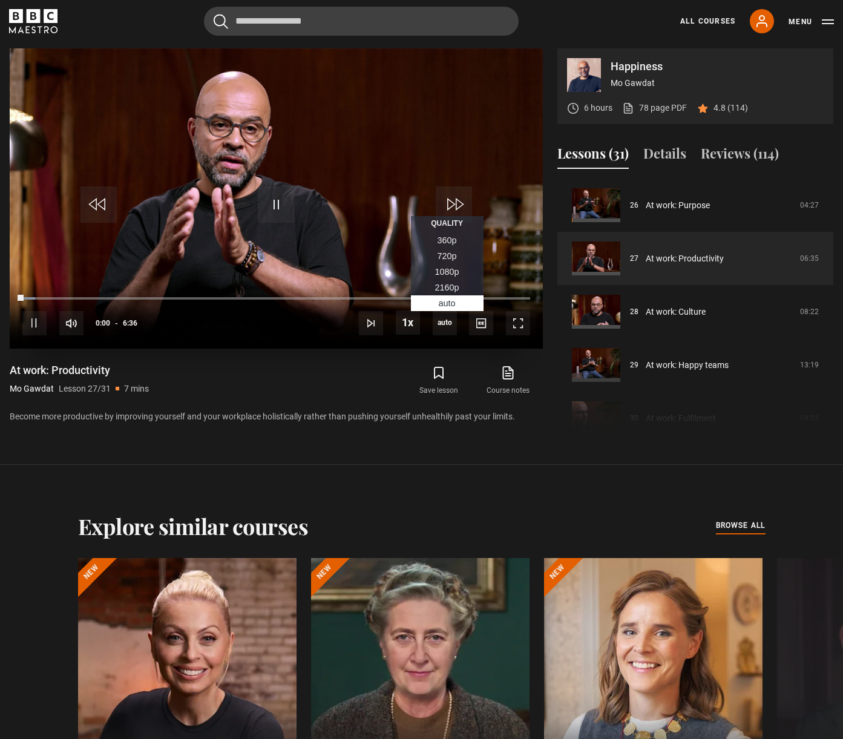
click at [430, 274] on li "1080p" at bounding box center [447, 272] width 73 height 16
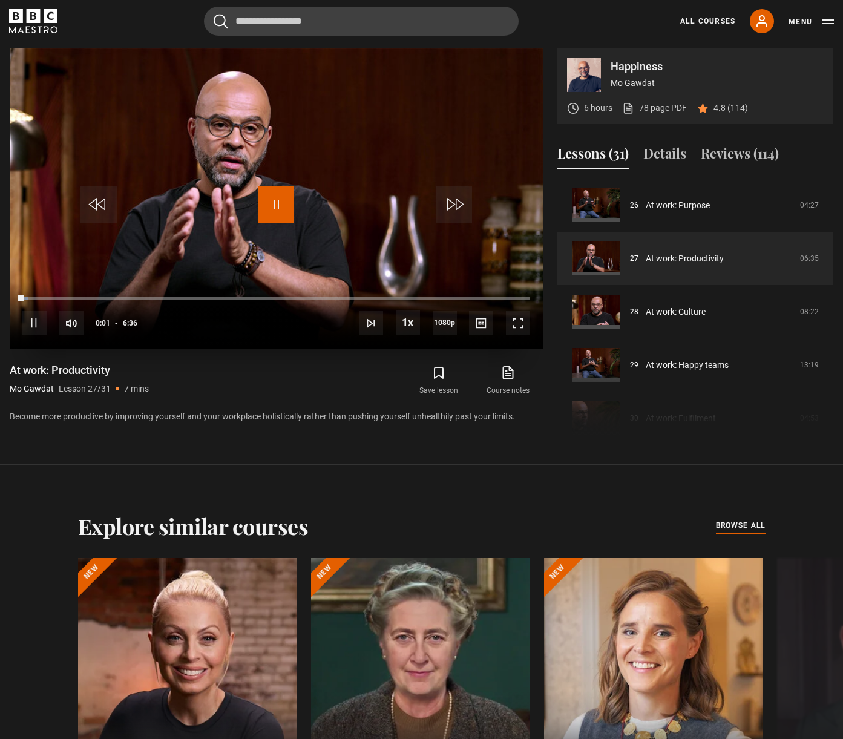
click at [279, 206] on span "Video Player" at bounding box center [276, 204] width 36 height 36
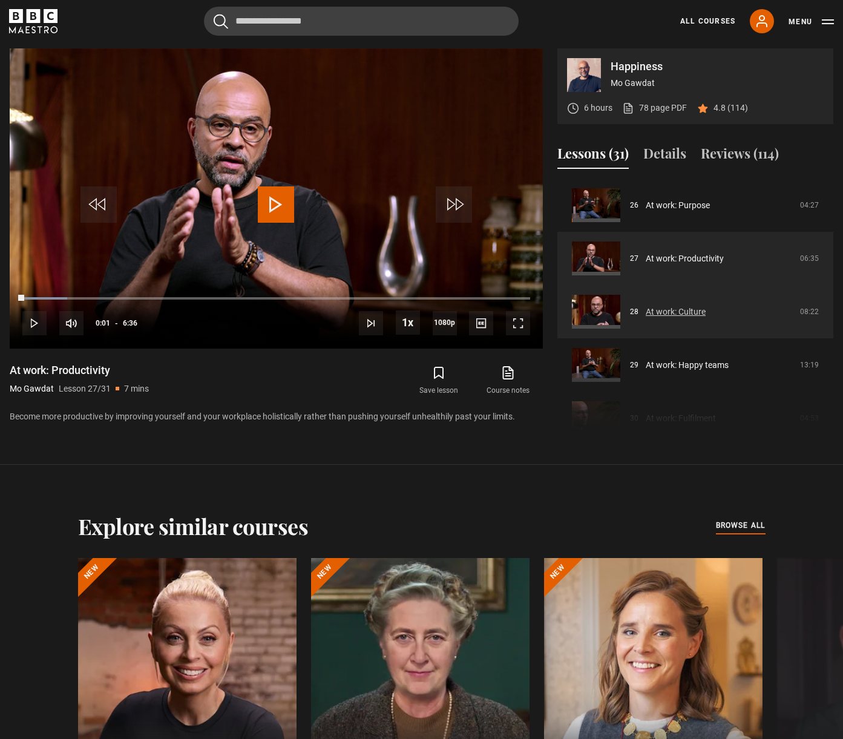
click at [684, 315] on link "At work: Culture" at bounding box center [676, 312] width 60 height 13
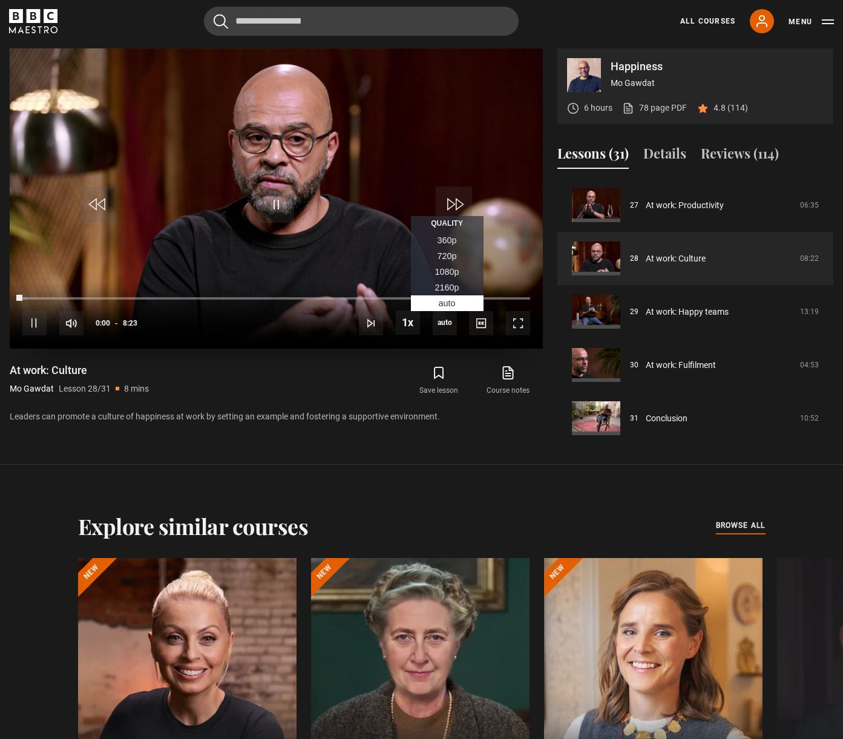
click at [450, 271] on span "1080p" at bounding box center [447, 272] width 24 height 10
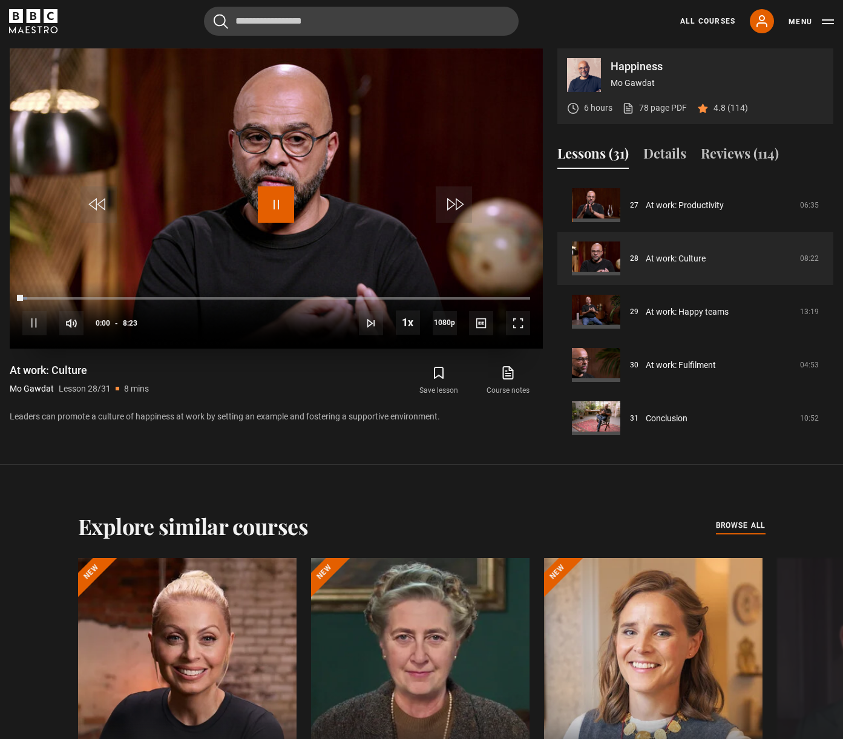
click at [280, 200] on span "Video Player" at bounding box center [276, 204] width 36 height 36
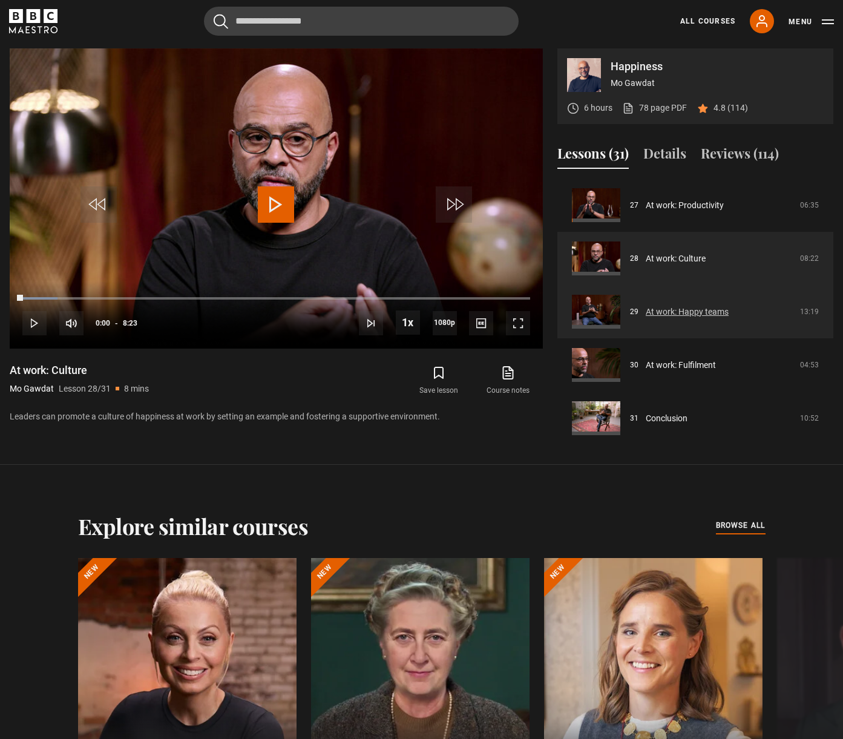
click at [697, 316] on link "At work: Happy teams" at bounding box center [687, 312] width 83 height 13
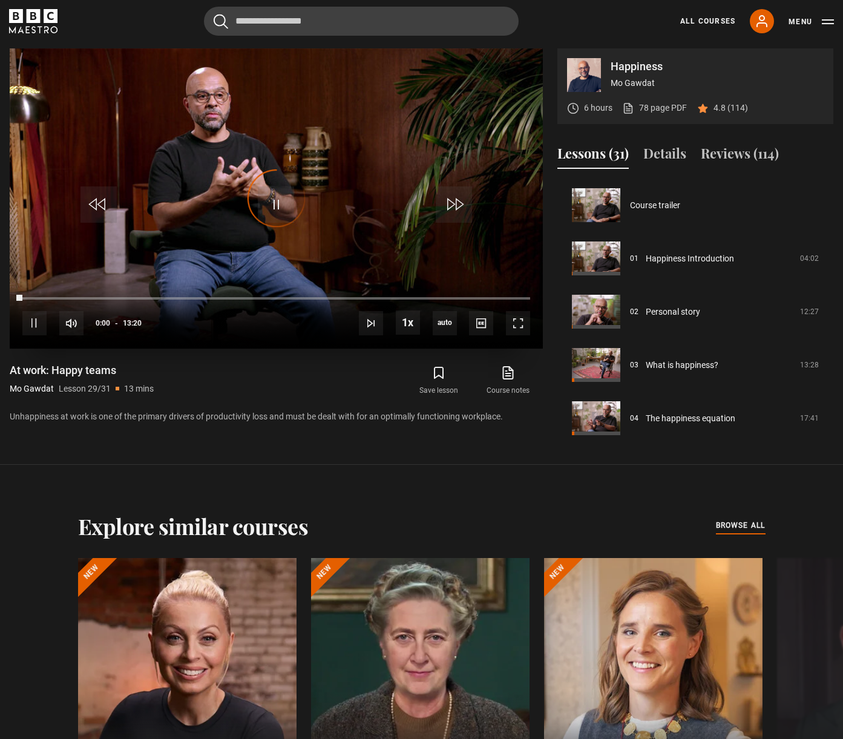
scroll to position [1443, 0]
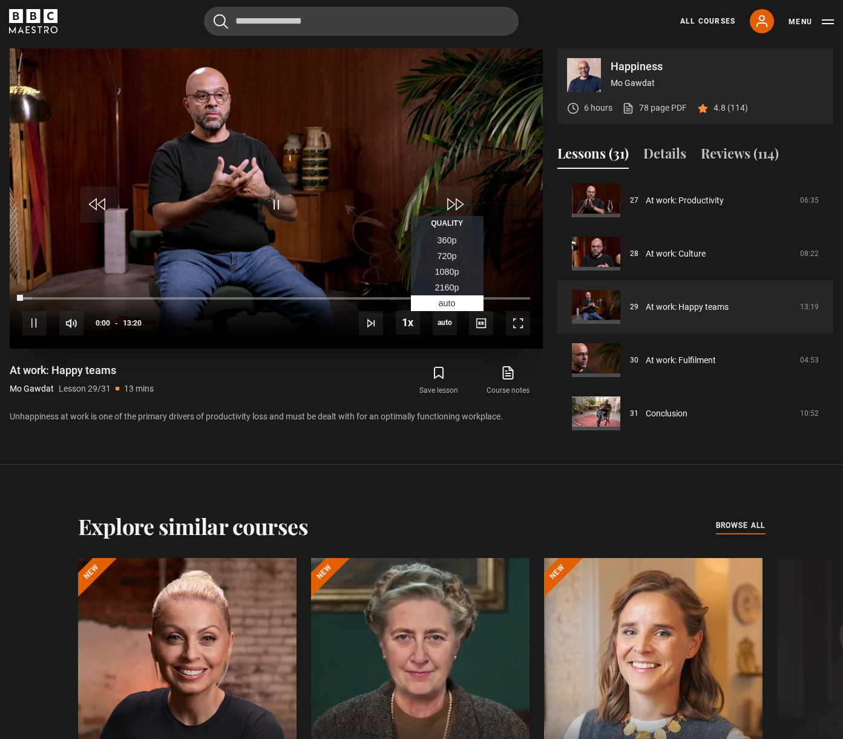
click at [443, 272] on span "1080p" at bounding box center [447, 272] width 24 height 10
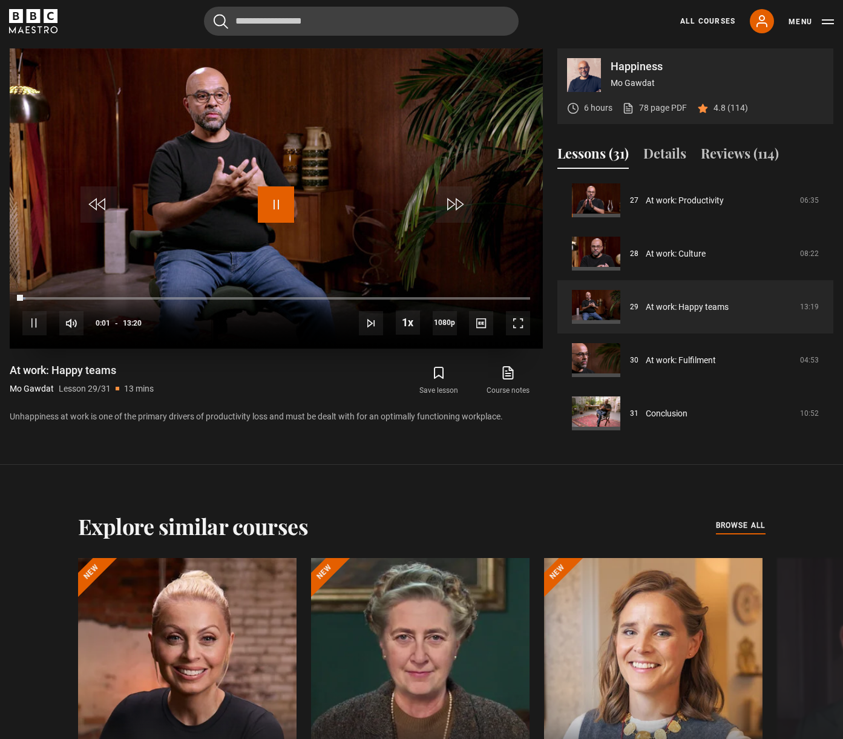
click at [277, 206] on span "Video Player" at bounding box center [276, 204] width 36 height 36
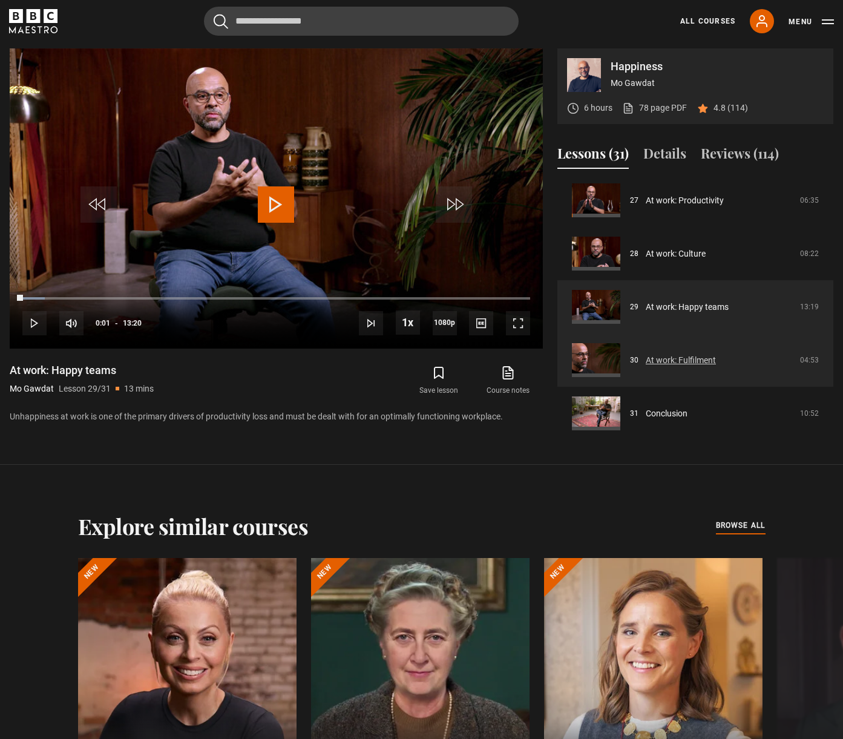
click at [701, 365] on link "At work: Fulfilment" at bounding box center [681, 360] width 70 height 13
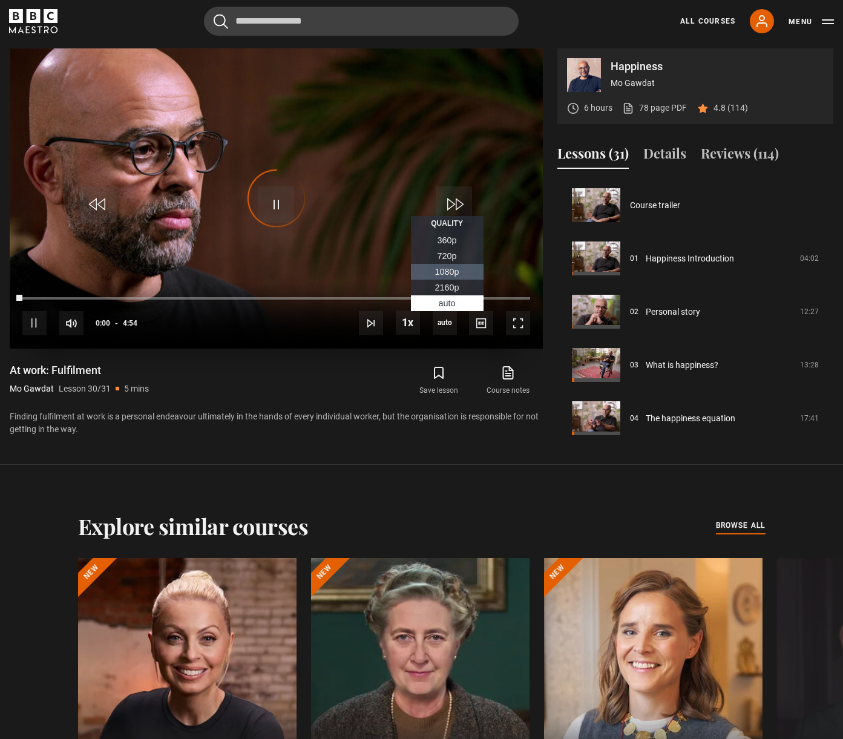
scroll to position [1443, 0]
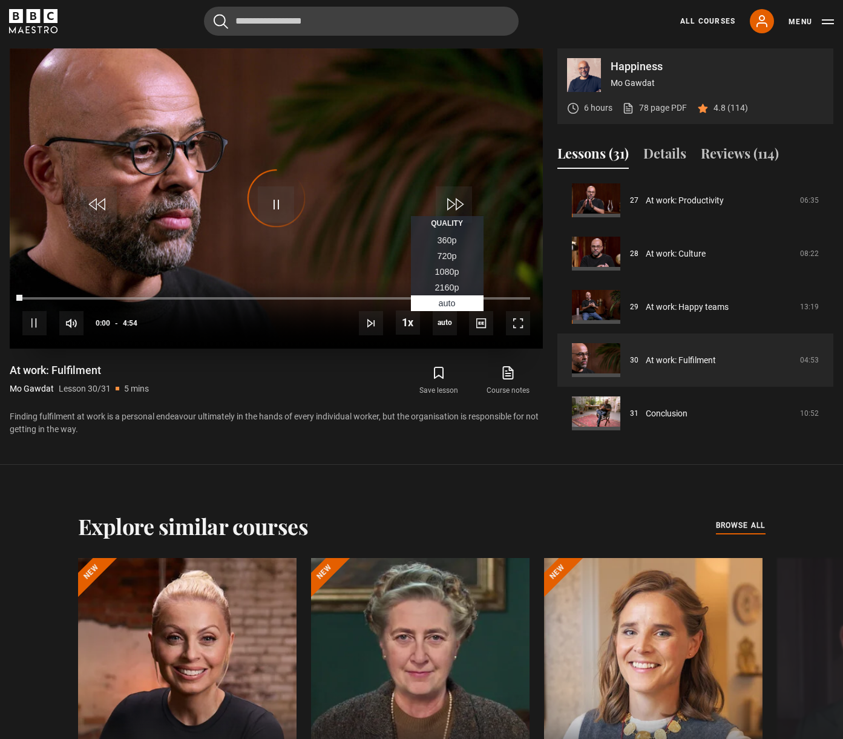
click at [449, 273] on span "1080p" at bounding box center [447, 272] width 24 height 10
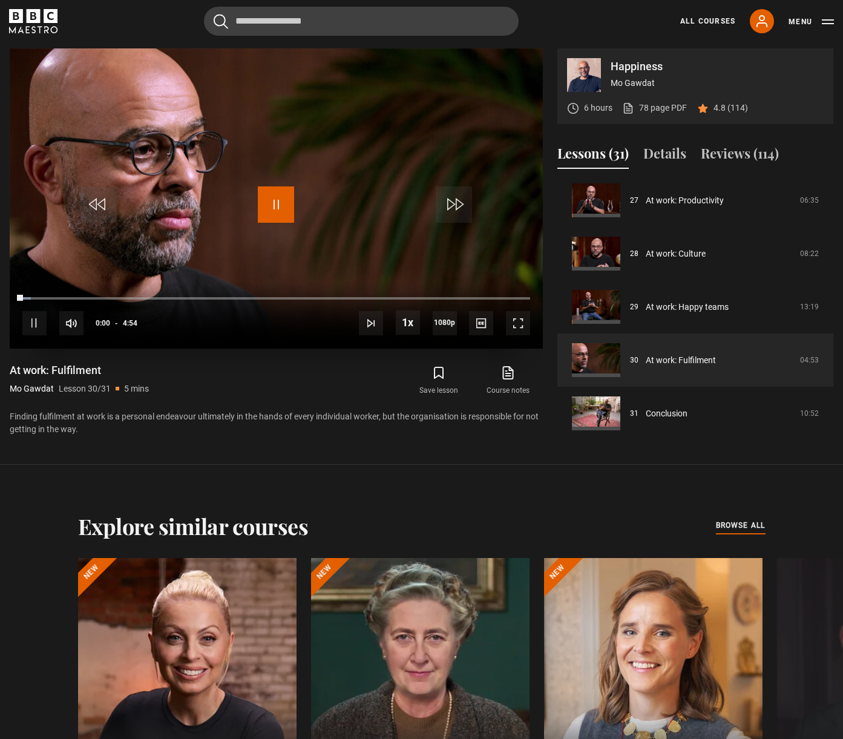
click at [262, 206] on span "Video Player" at bounding box center [276, 204] width 36 height 36
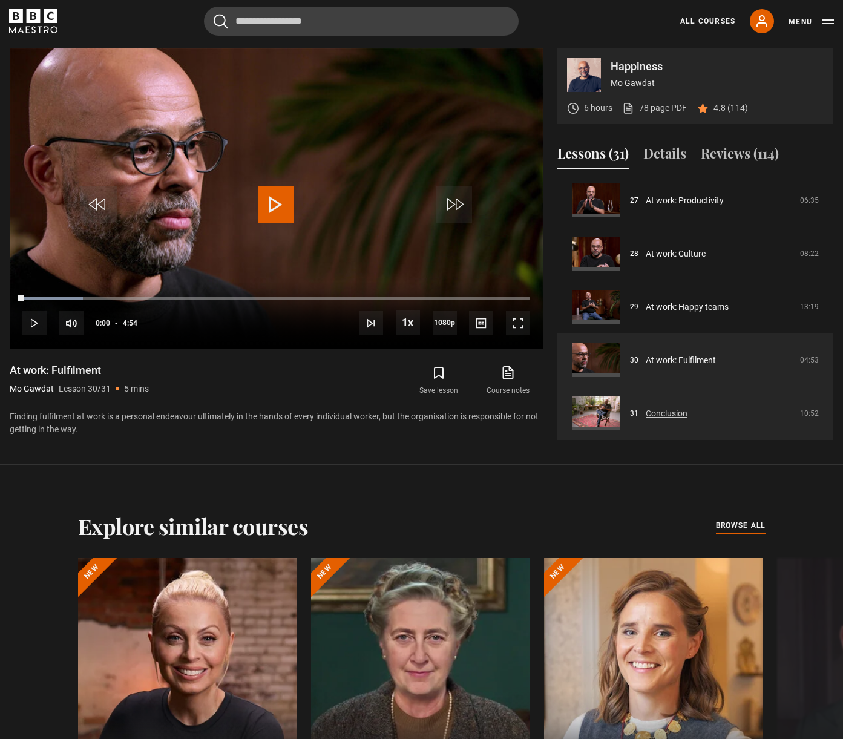
click at [679, 418] on link "Conclusion" at bounding box center [667, 413] width 42 height 13
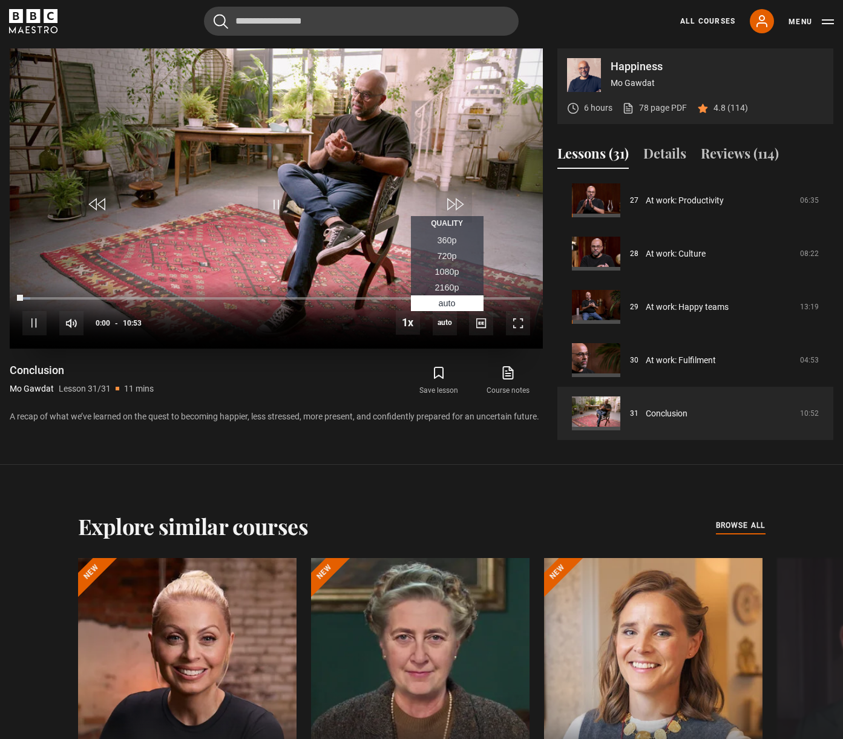
click at [448, 273] on span "1080p" at bounding box center [447, 272] width 24 height 10
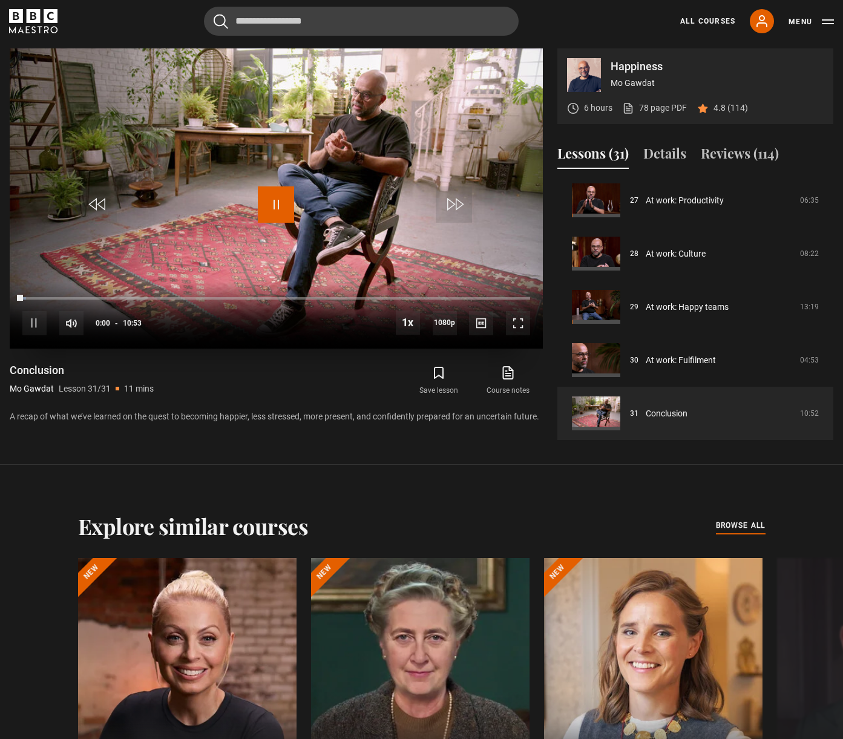
click at [289, 209] on span "Video Player" at bounding box center [276, 204] width 36 height 36
click at [615, 493] on div "Explore similar courses all browse all courses [PERSON_NAME] The Art of Influen…" at bounding box center [421, 691] width 843 height 452
